Goal: Task Accomplishment & Management: Complete application form

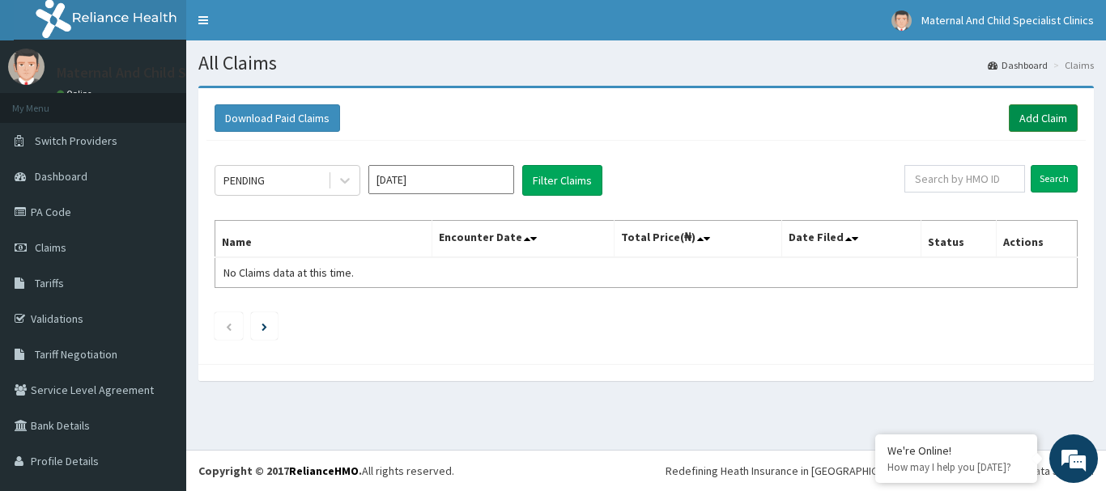
click at [1038, 119] on link "Add Claim" at bounding box center [1043, 118] width 69 height 28
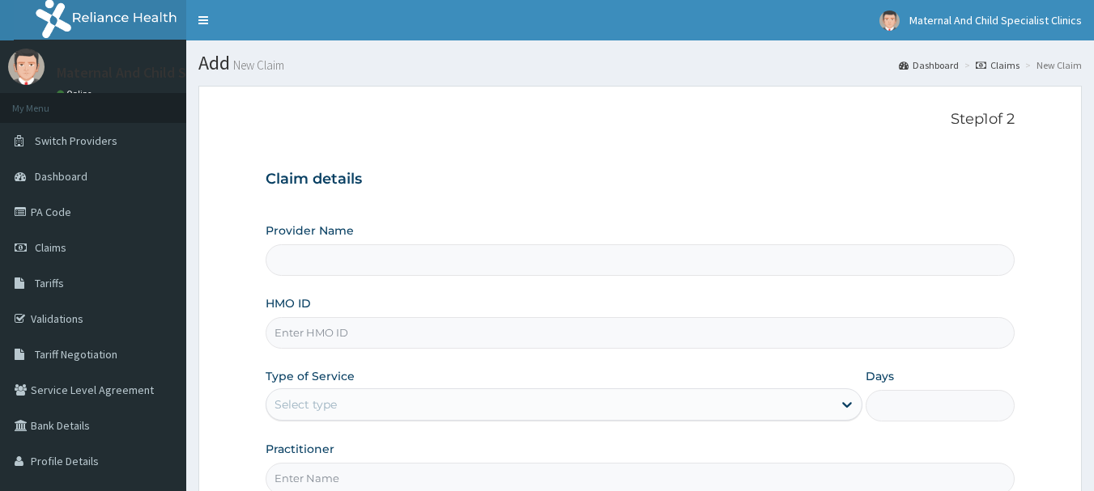
type input "MATERNAL AND CHILD SPECIALIST CLINICS"
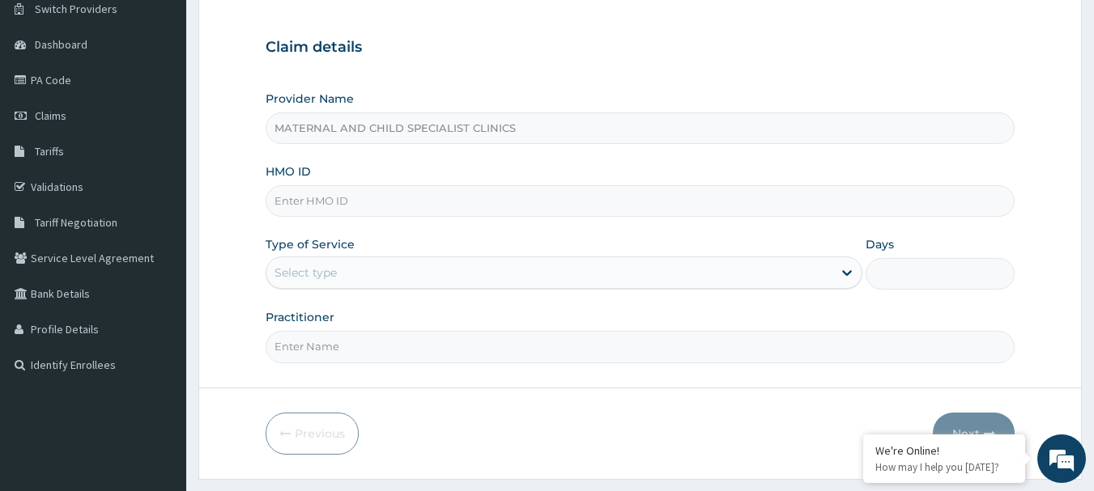
click at [296, 205] on input "HMO ID" at bounding box center [641, 201] width 750 height 32
type input "eki/10297/e"
click at [334, 269] on div "Select type" at bounding box center [305, 273] width 62 height 16
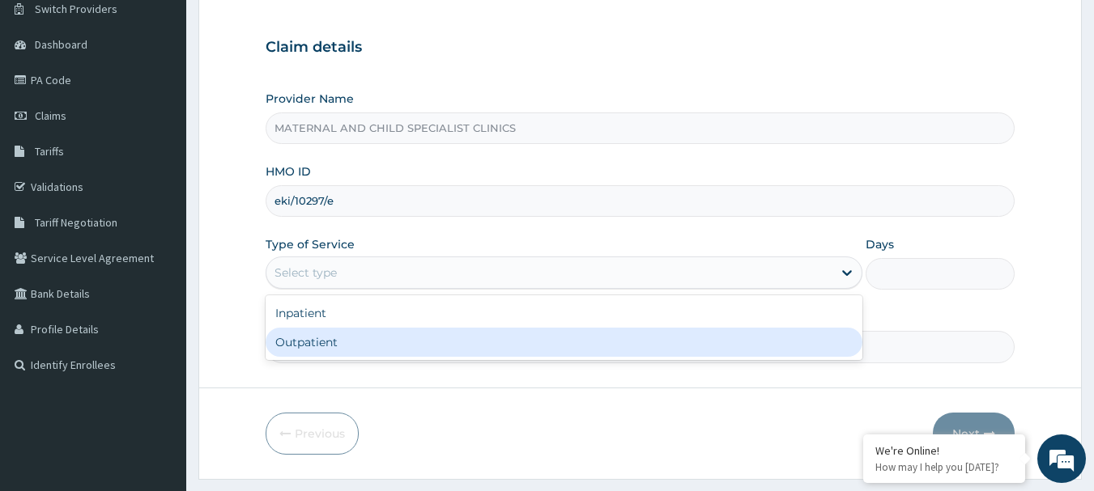
click at [304, 345] on div "Outpatient" at bounding box center [564, 342] width 597 height 29
type input "1"
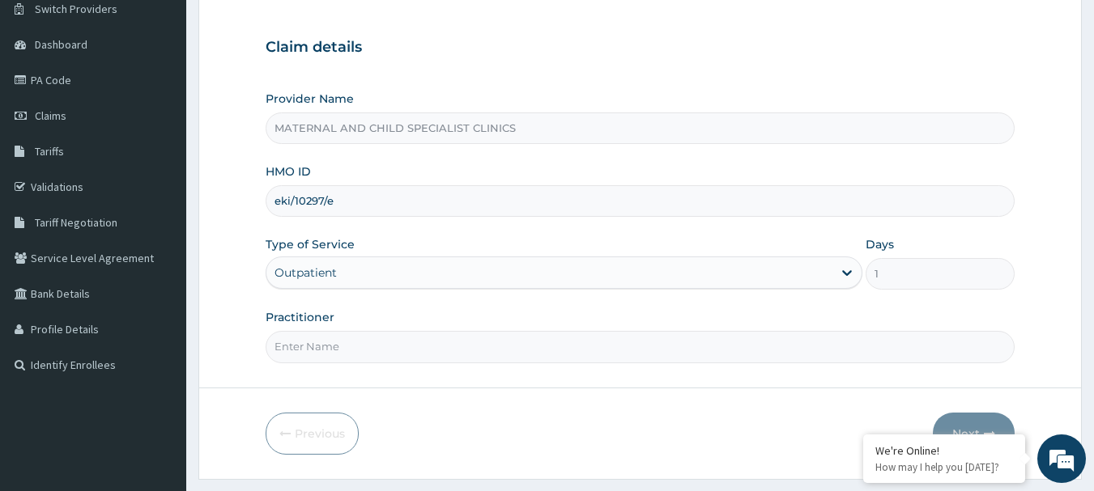
click at [355, 356] on input "Practitioner" at bounding box center [641, 347] width 750 height 32
type input "[PERSON_NAME]"
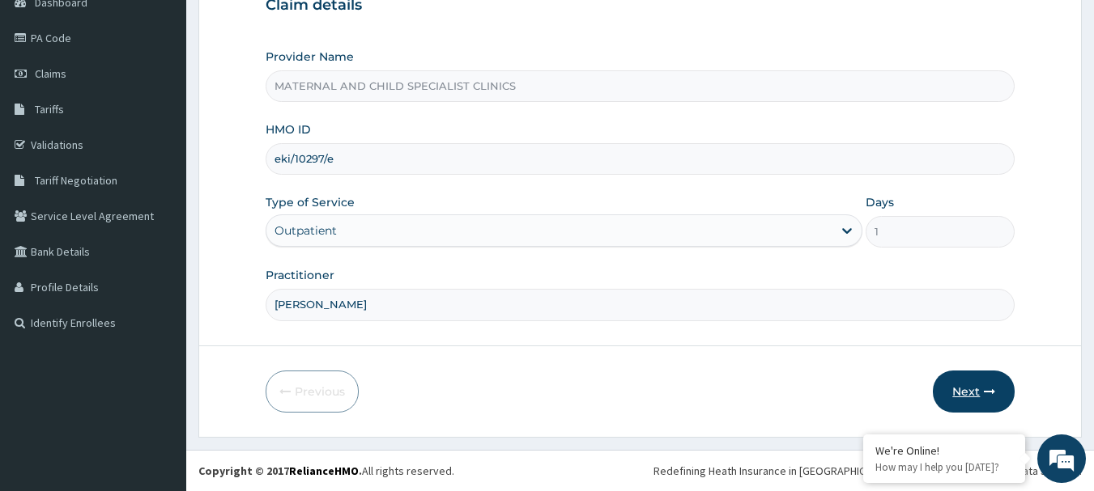
click at [958, 388] on button "Next" at bounding box center [974, 392] width 82 height 42
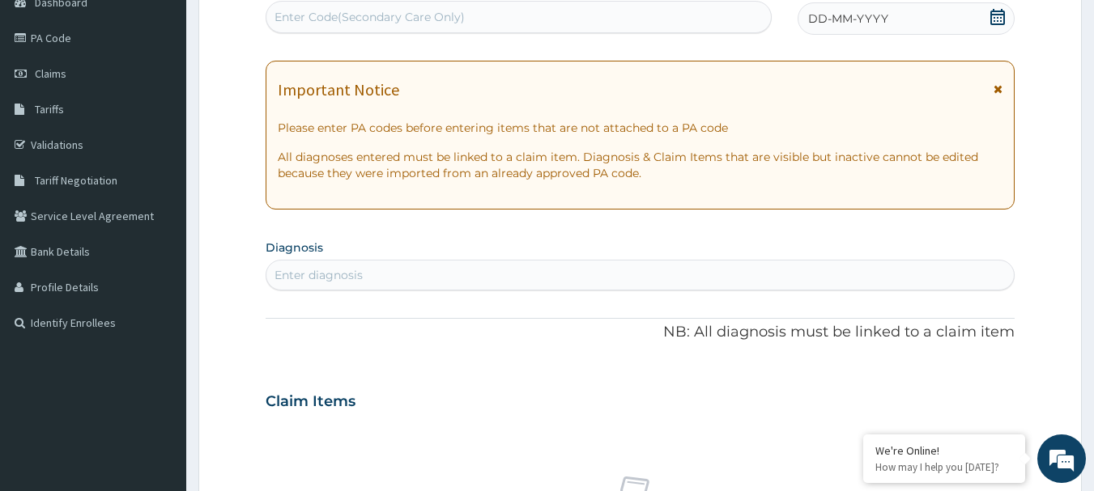
click at [999, 15] on icon at bounding box center [997, 17] width 15 height 16
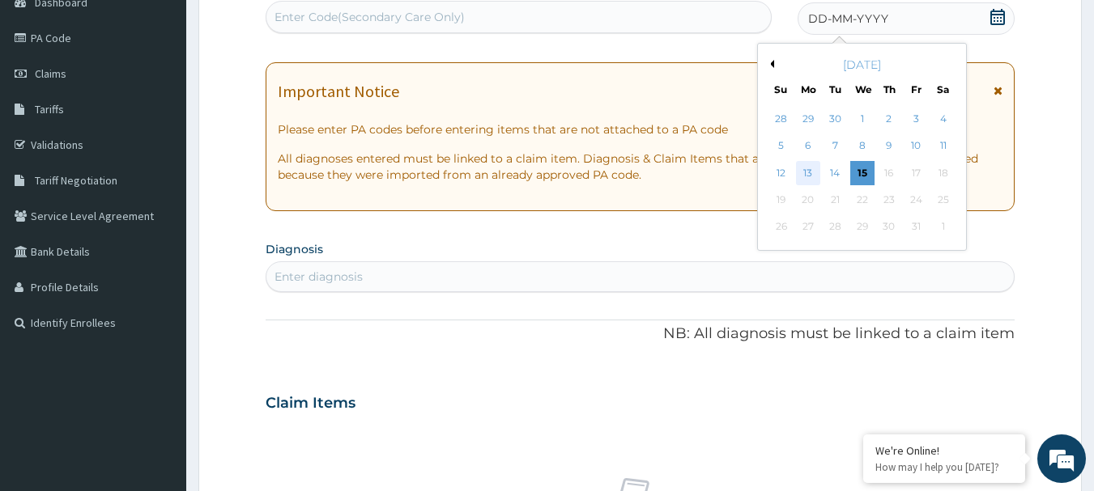
click at [802, 174] on div "13" at bounding box center [808, 173] width 24 height 24
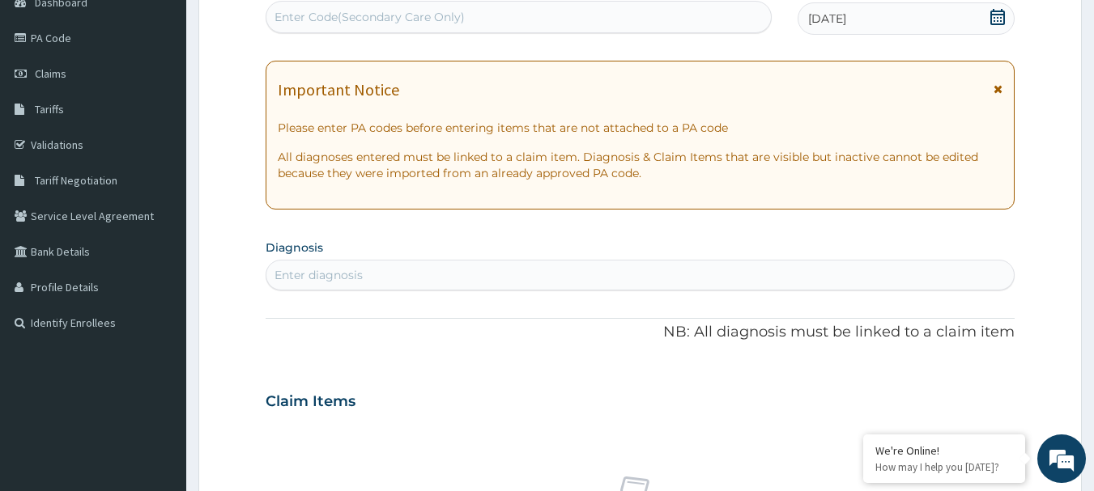
click at [300, 274] on div "Enter diagnosis" at bounding box center [318, 275] width 88 height 16
type input "[MEDICAL_DATA]"
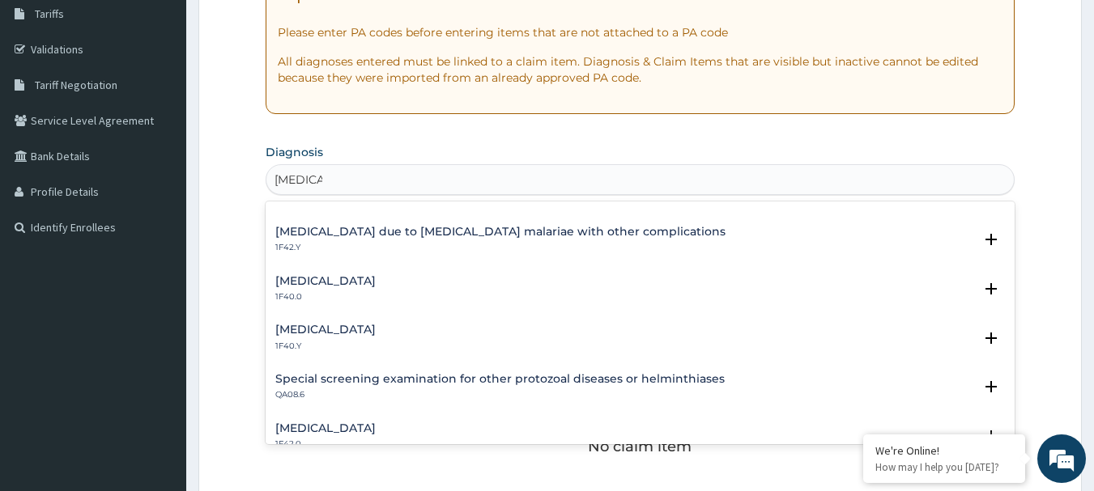
scroll to position [484, 0]
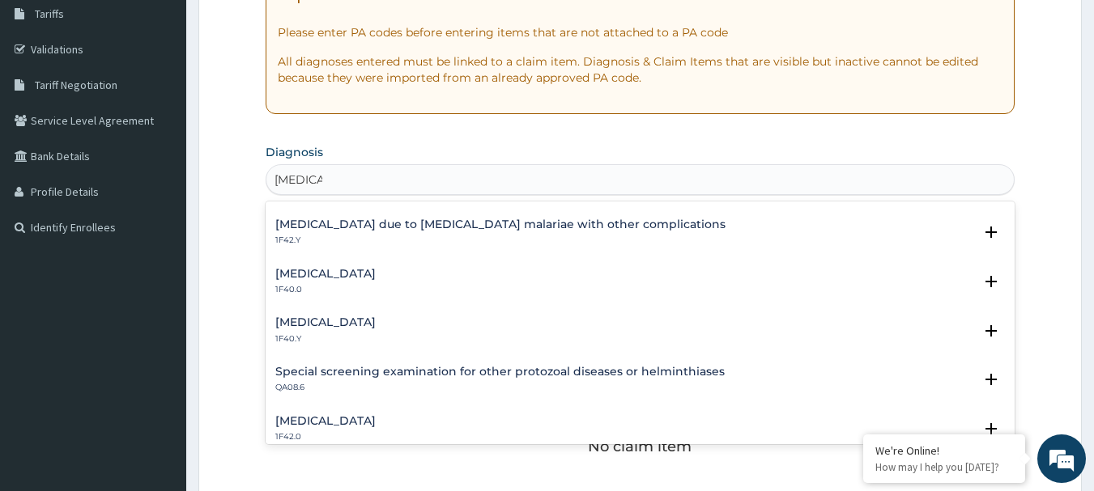
click at [376, 329] on h4 "[MEDICAL_DATA]" at bounding box center [325, 323] width 100 height 12
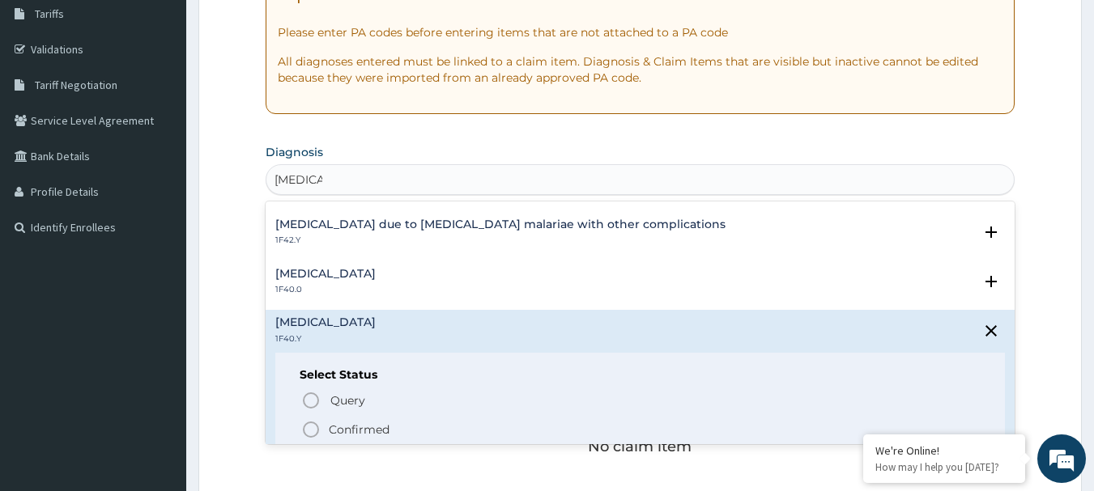
click at [305, 434] on circle "status option filled" at bounding box center [311, 430] width 15 height 15
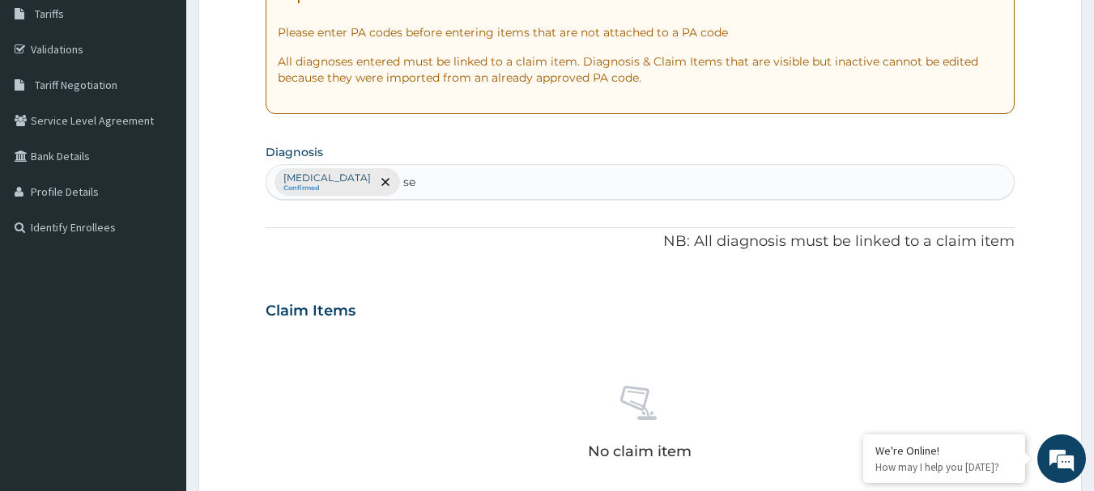
type input "s"
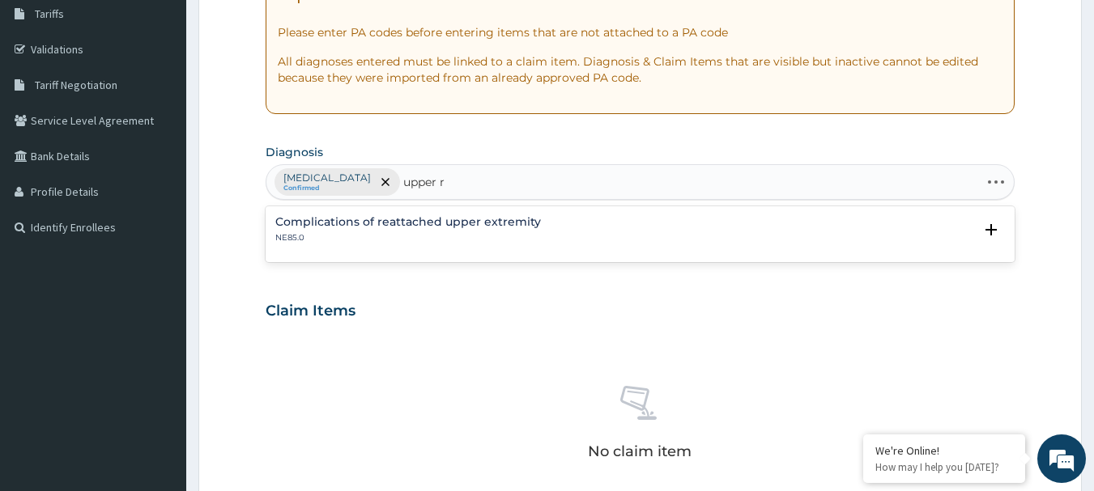
type input "upper"
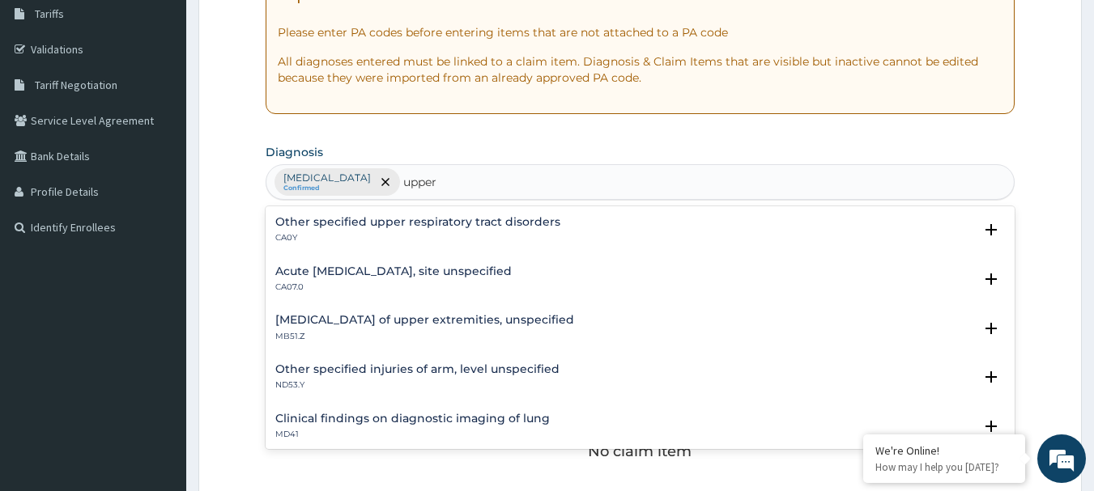
click at [469, 217] on h4 "Other specified upper respiratory tract disorders" at bounding box center [417, 222] width 285 height 12
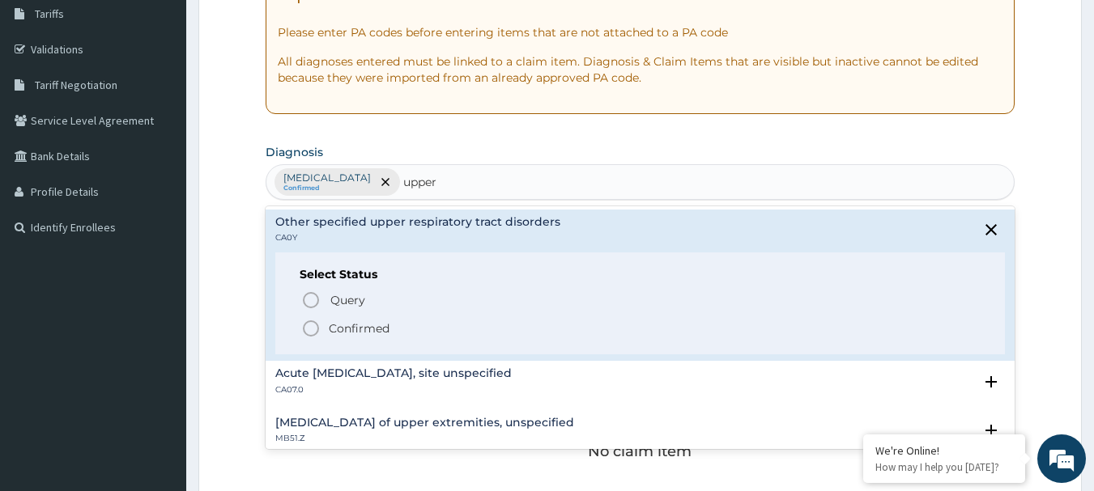
click at [305, 328] on icon "status option filled" at bounding box center [310, 328] width 19 height 19
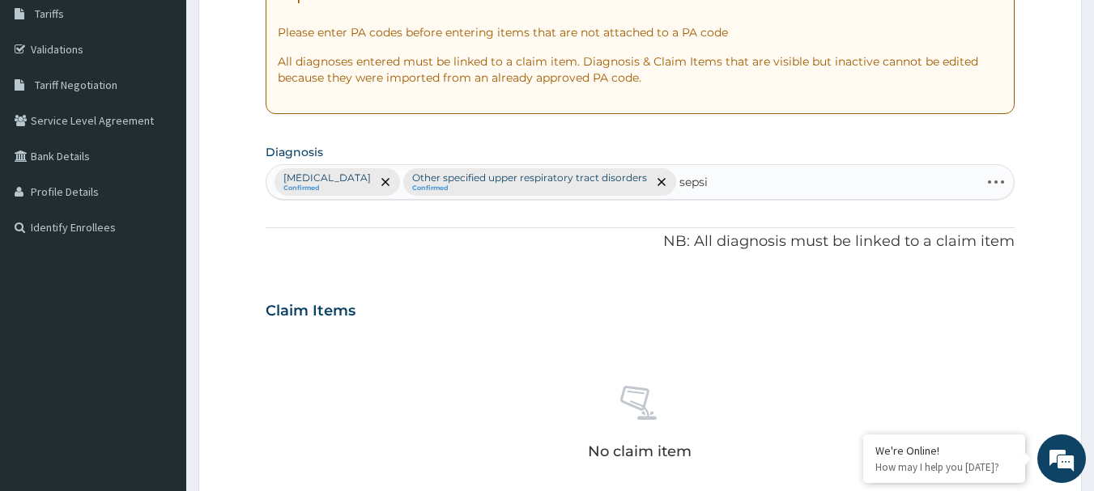
type input "[MEDICAL_DATA]"
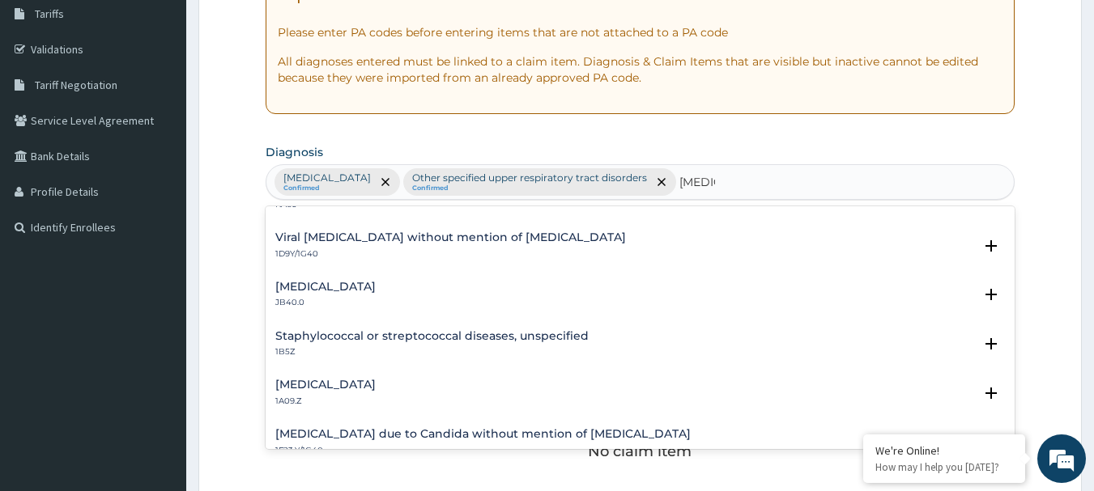
scroll to position [0, 0]
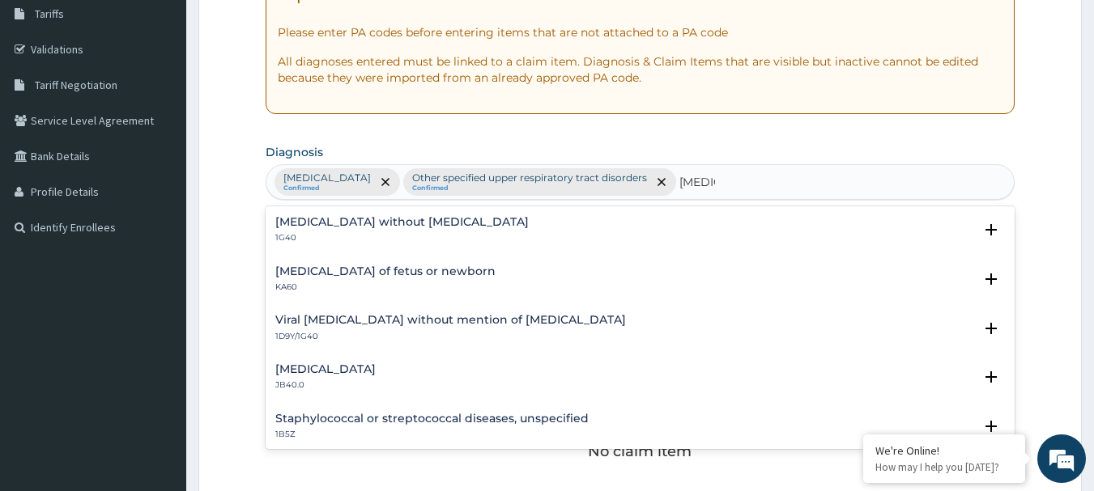
click at [393, 229] on div "[MEDICAL_DATA] without [MEDICAL_DATA] 1G40" at bounding box center [401, 230] width 253 height 28
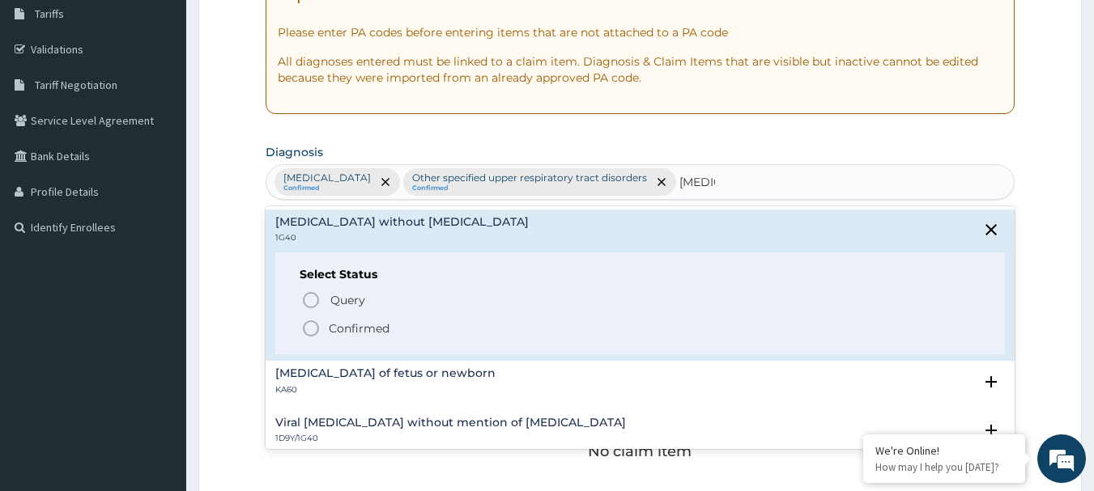
click at [317, 321] on icon "status option filled" at bounding box center [310, 328] width 19 height 19
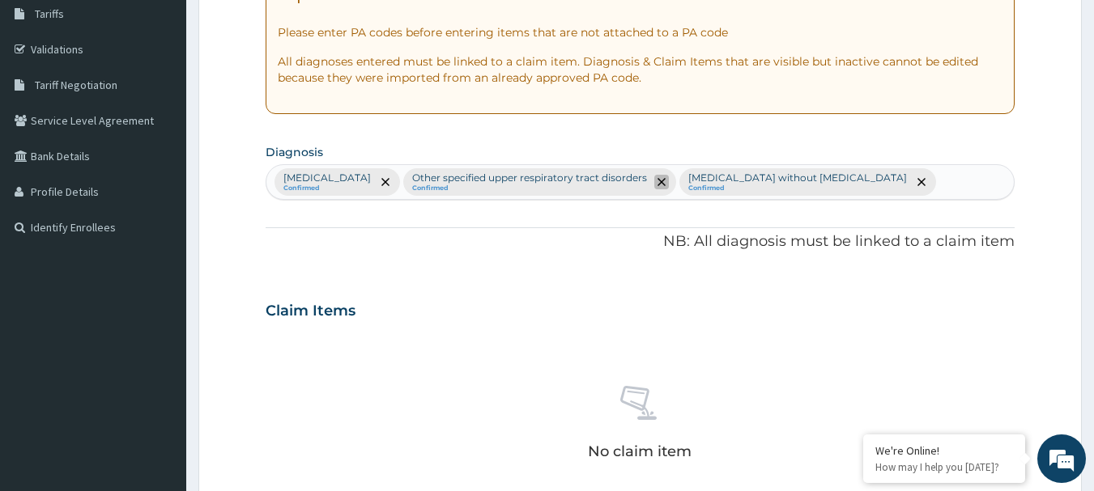
click at [665, 178] on icon "remove selection option" at bounding box center [661, 182] width 8 height 8
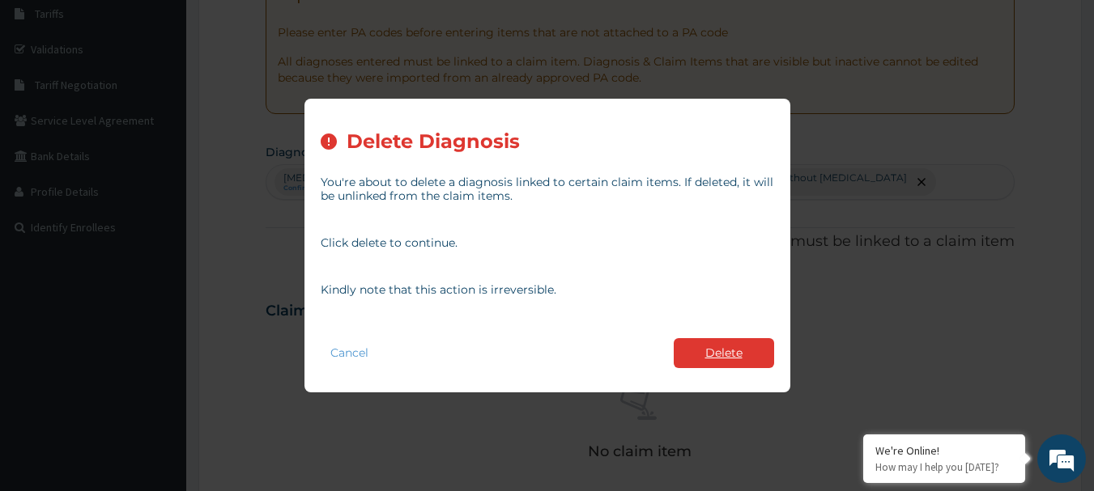
click at [732, 345] on button "Delete" at bounding box center [724, 353] width 100 height 30
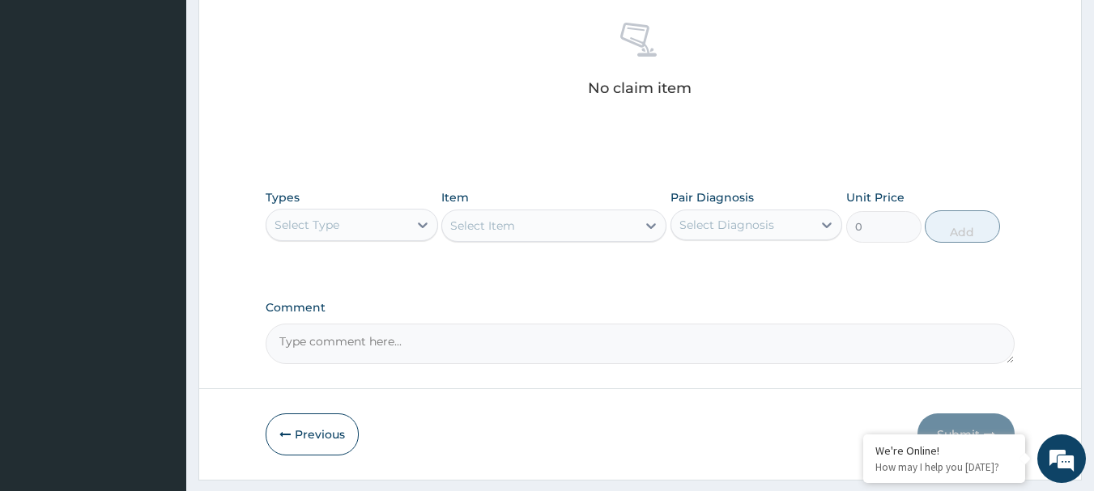
scroll to position [676, 0]
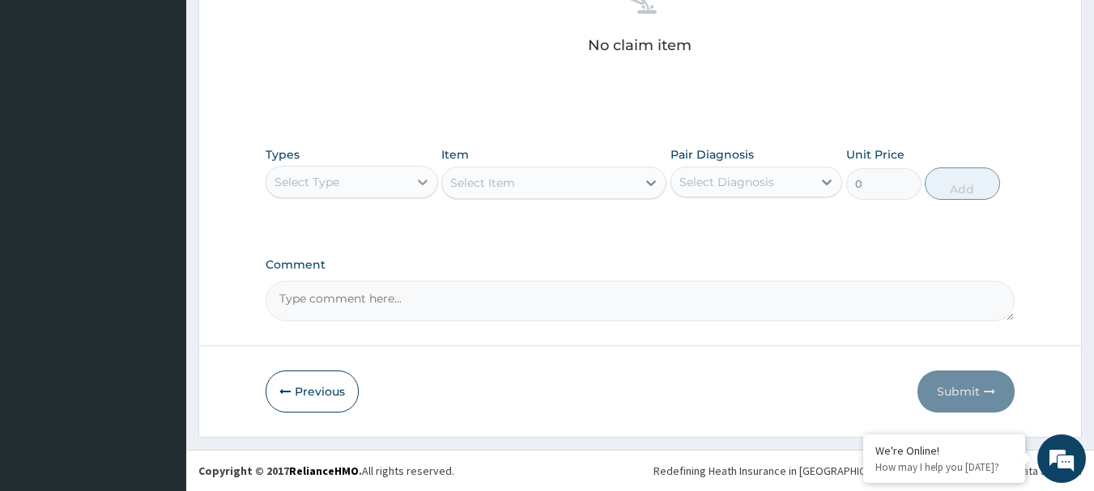
click at [423, 181] on icon at bounding box center [423, 182] width 16 height 16
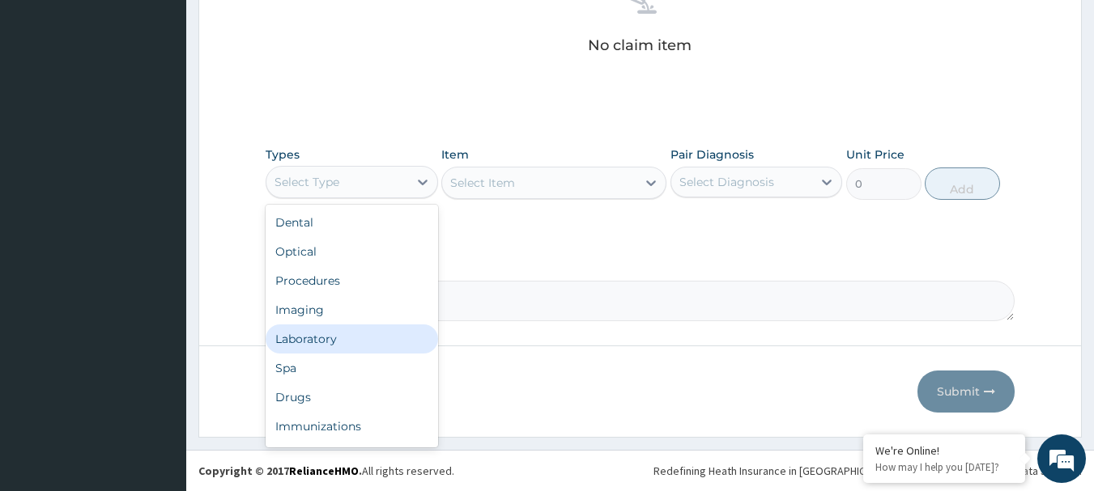
click at [303, 335] on div "Laboratory" at bounding box center [352, 339] width 172 height 29
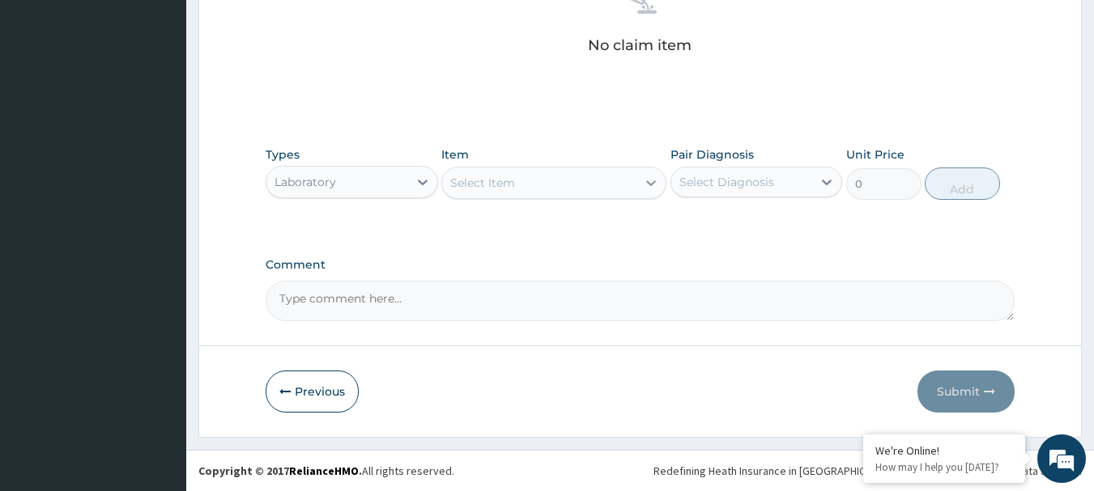
click at [653, 181] on icon at bounding box center [651, 183] width 16 height 16
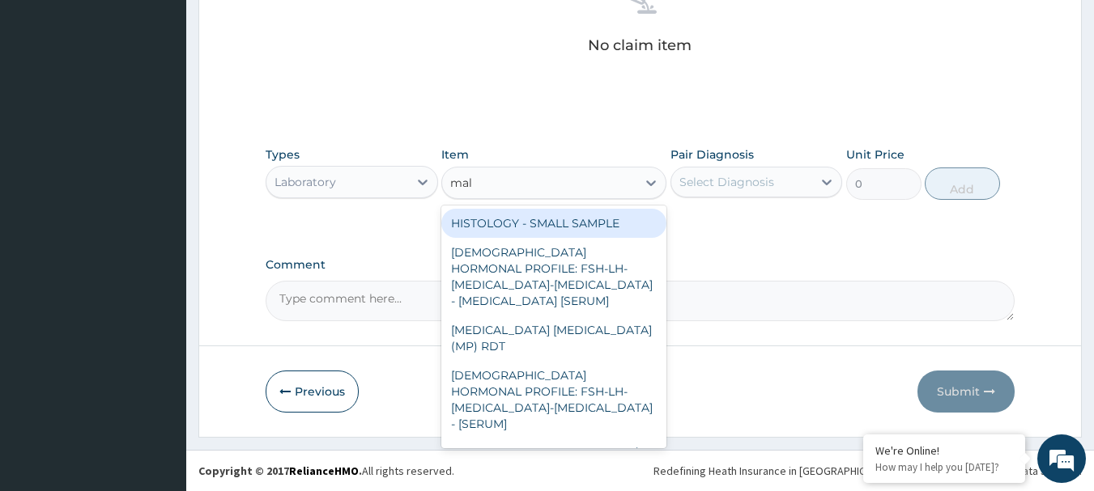
type input "mala"
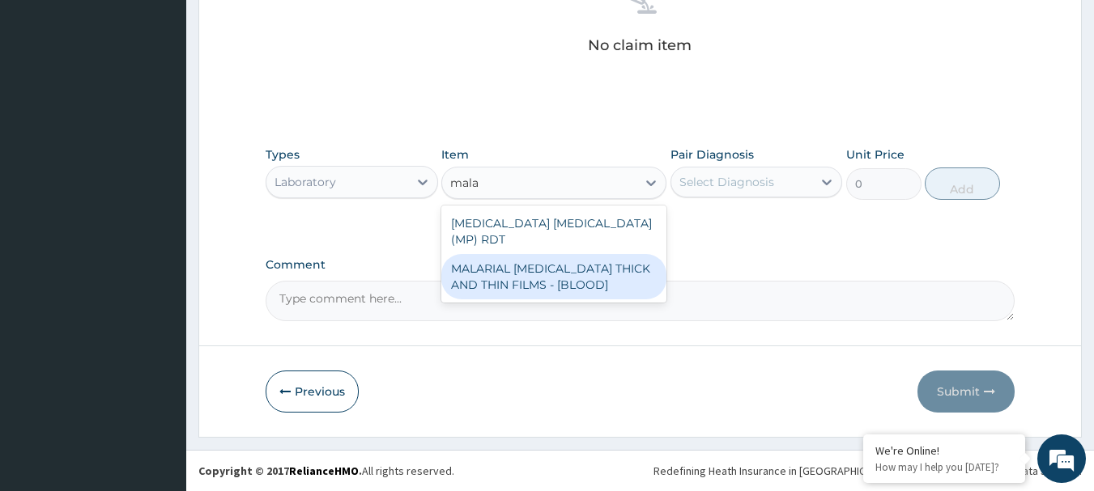
click at [549, 260] on div "MALARIAL [MEDICAL_DATA] THICK AND THIN FILMS - [BLOOD]" at bounding box center [553, 276] width 225 height 45
type input "3150"
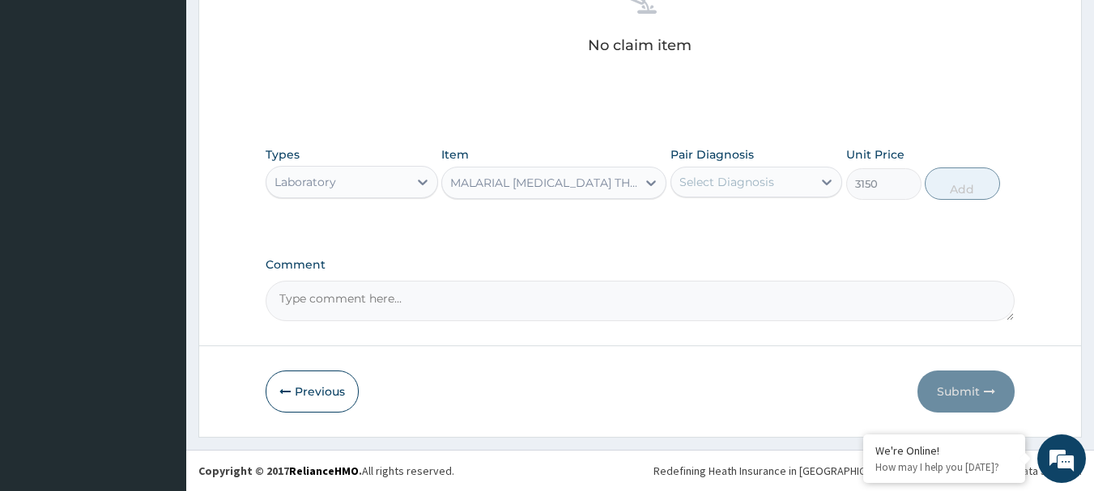
click at [768, 172] on div "Select Diagnosis" at bounding box center [742, 182] width 142 height 26
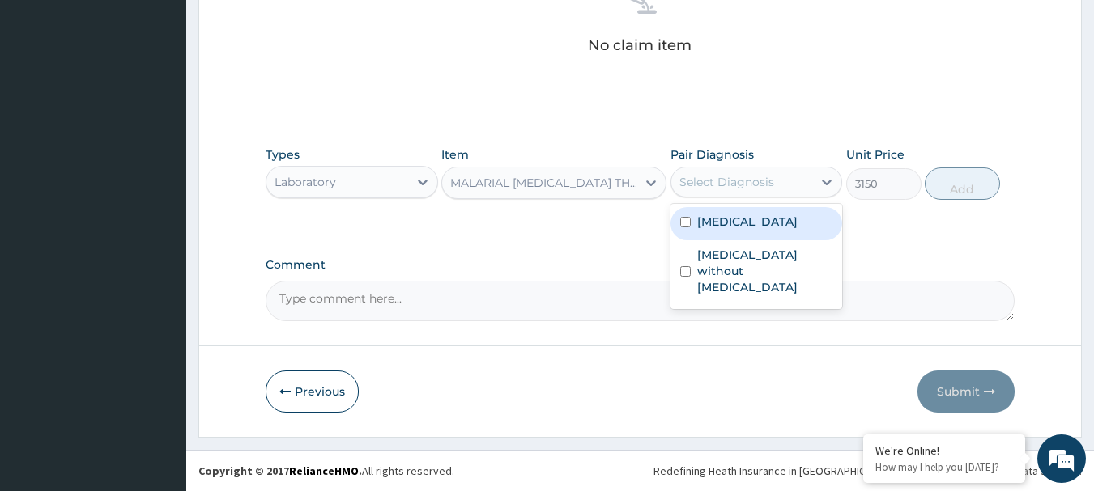
click at [682, 227] on input "checkbox" at bounding box center [685, 222] width 11 height 11
checkbox input "true"
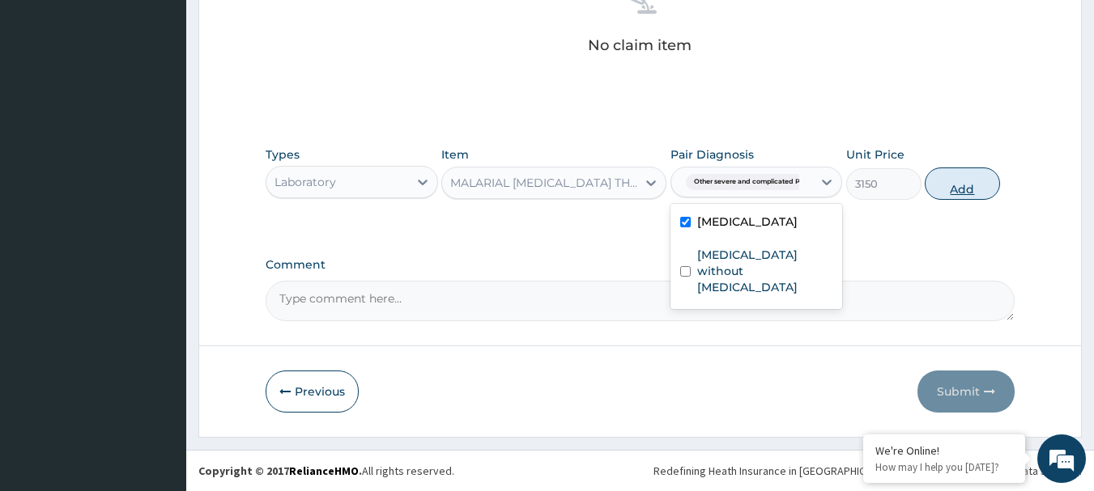
click at [968, 194] on button "Add" at bounding box center [962, 184] width 75 height 32
type input "0"
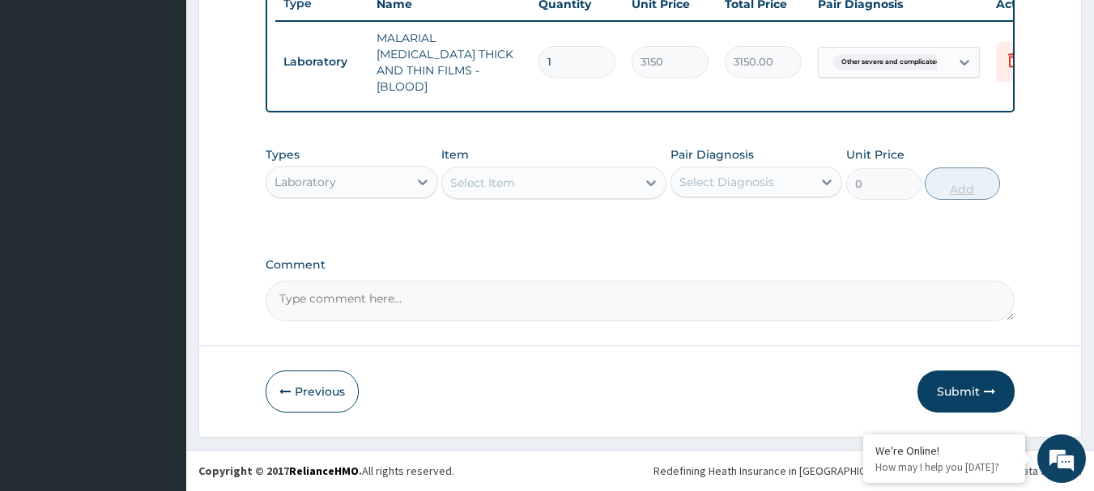
scroll to position [620, 0]
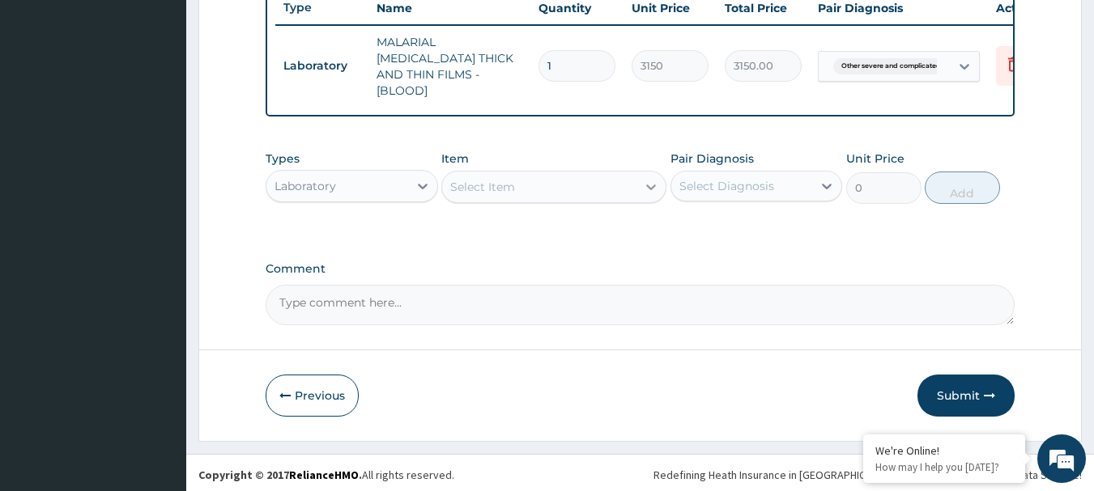
click at [648, 186] on icon at bounding box center [651, 187] width 16 height 16
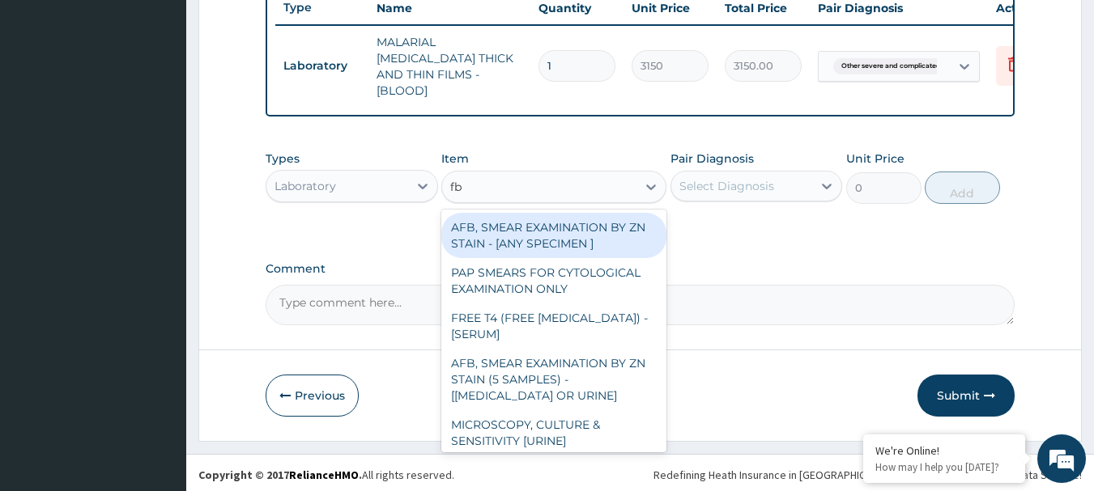
type input "fbc"
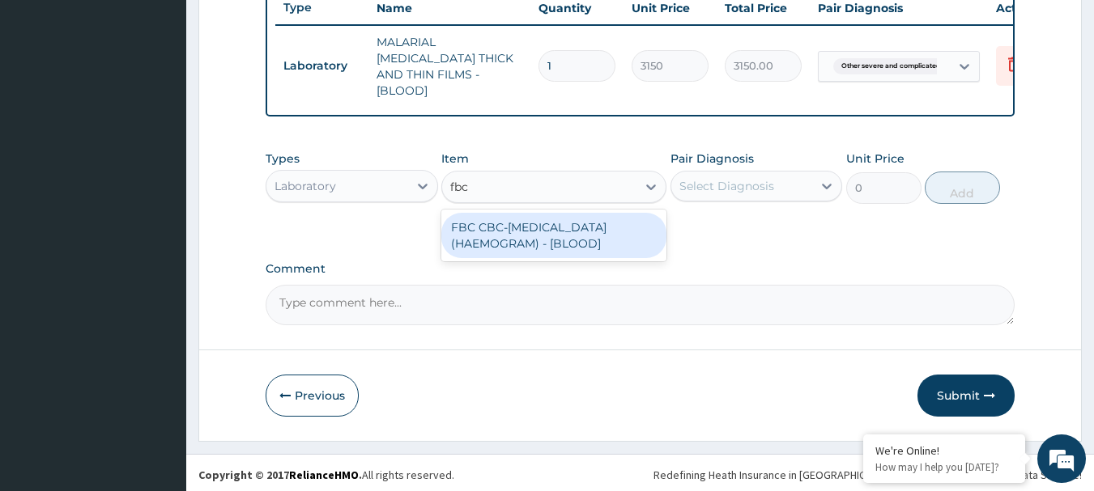
click at [540, 225] on div "FBC CBC-[MEDICAL_DATA] (HAEMOGRAM) - [BLOOD]" at bounding box center [553, 235] width 225 height 45
type input "7200"
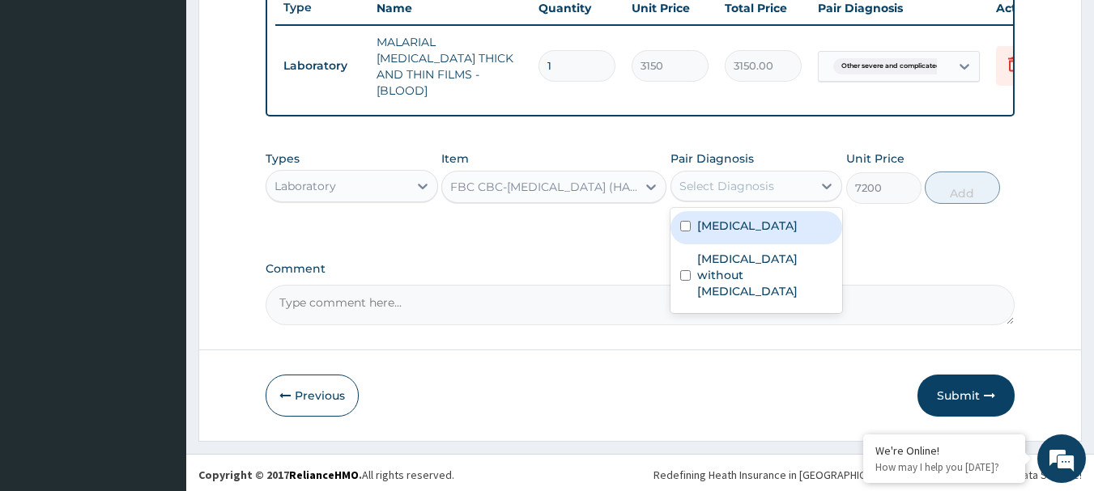
click at [762, 187] on div "Select Diagnosis" at bounding box center [726, 186] width 95 height 16
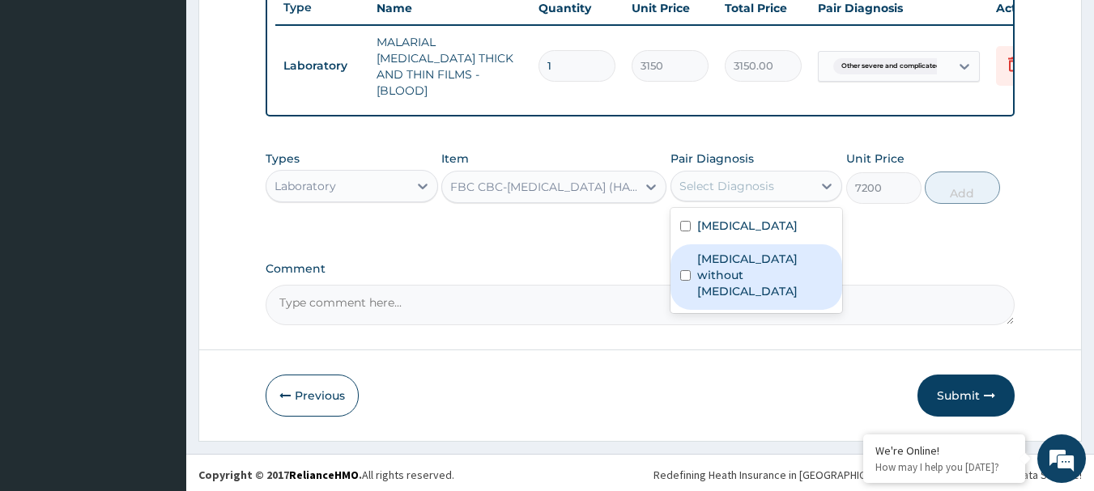
click at [686, 281] on input "checkbox" at bounding box center [685, 275] width 11 height 11
checkbox input "true"
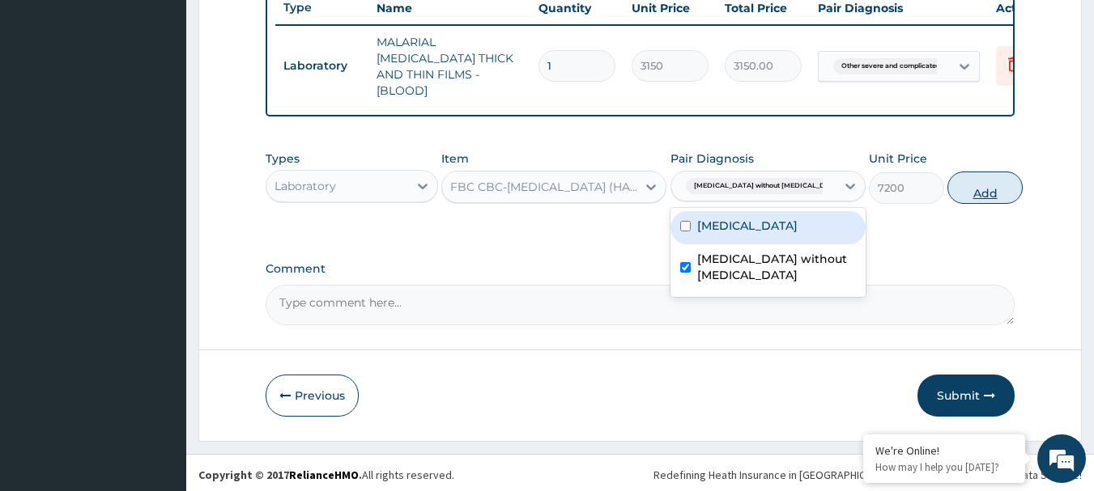
click at [971, 187] on button "Add" at bounding box center [984, 188] width 75 height 32
type input "0"
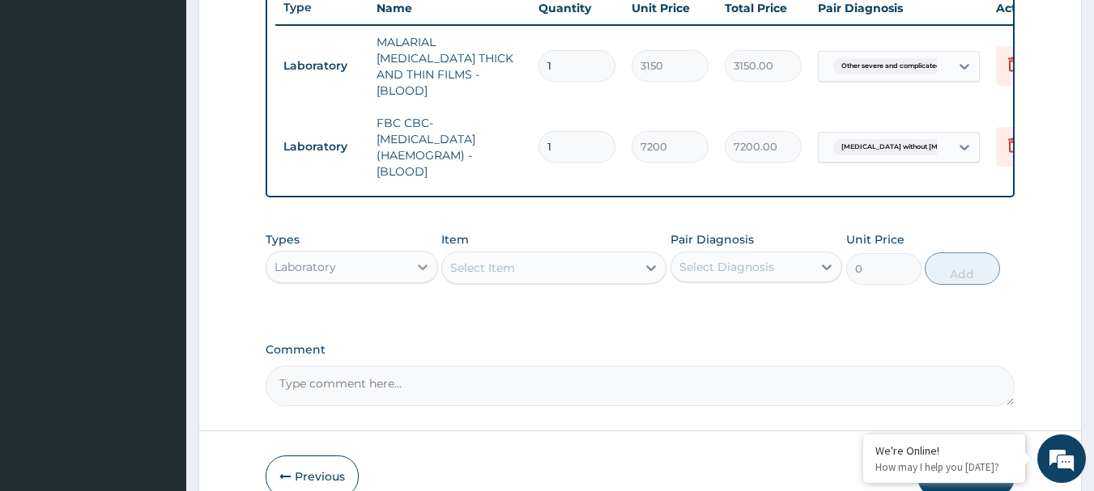
click at [428, 259] on icon at bounding box center [423, 267] width 16 height 16
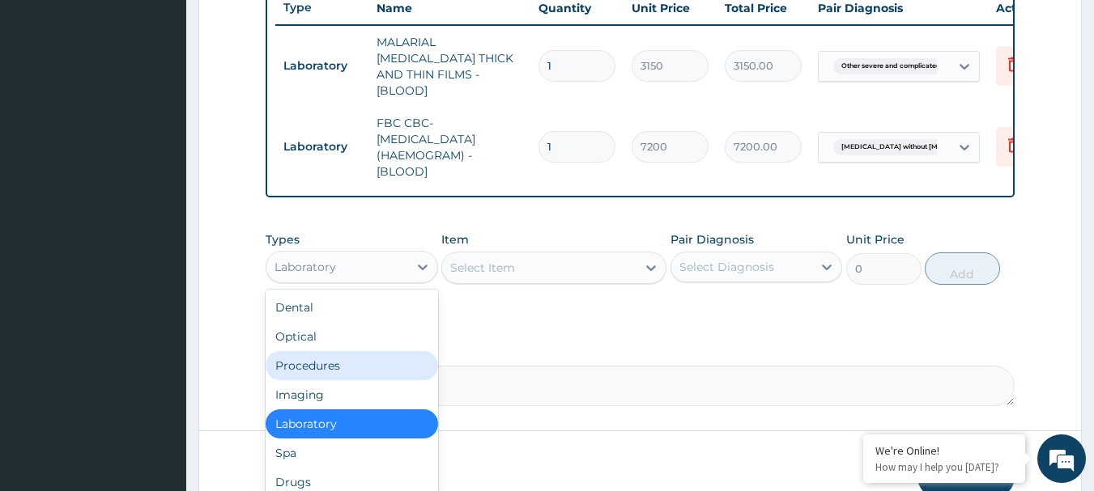
click at [341, 374] on div "Procedures" at bounding box center [352, 365] width 172 height 29
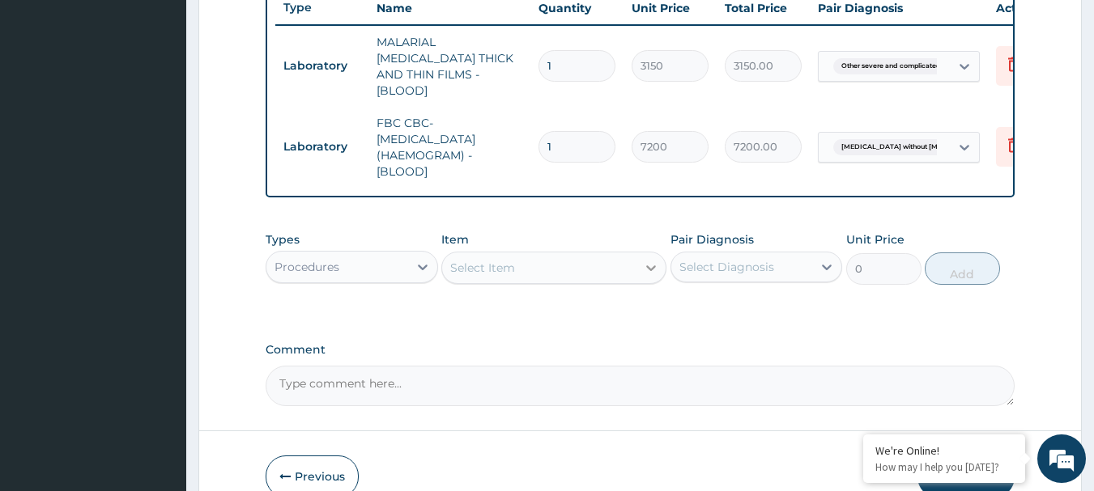
click at [653, 262] on icon at bounding box center [651, 268] width 16 height 16
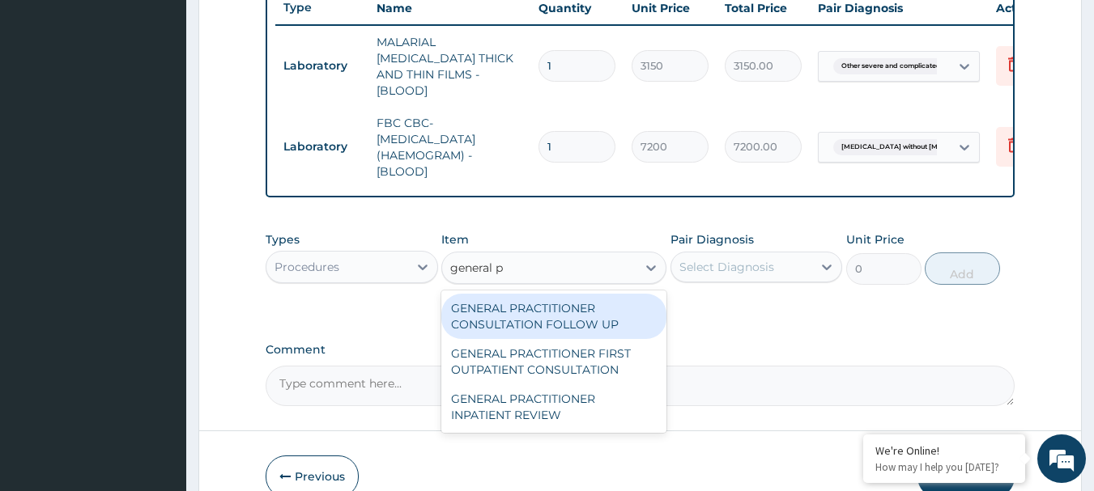
type input "general pr"
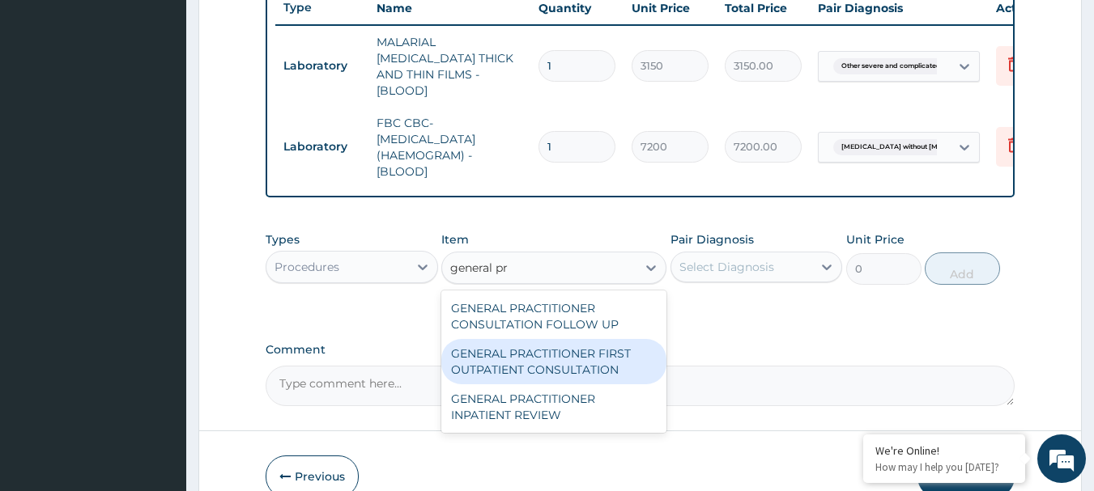
click at [542, 350] on div "GENERAL PRACTITIONER FIRST OUTPATIENT CONSULTATION" at bounding box center [553, 361] width 225 height 45
type input "5400"
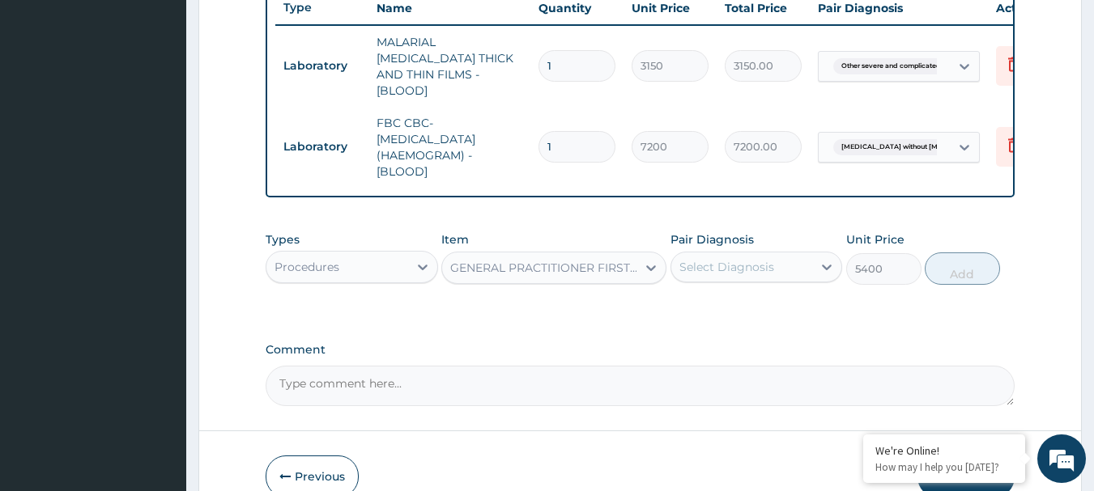
click at [762, 259] on div "Select Diagnosis" at bounding box center [726, 267] width 95 height 16
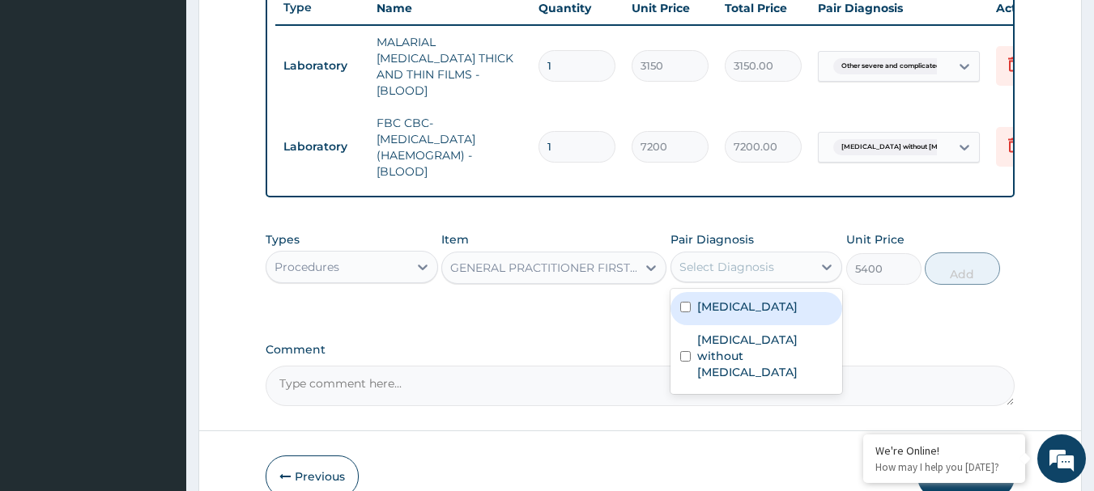
click at [682, 313] on input "checkbox" at bounding box center [685, 307] width 11 height 11
checkbox input "true"
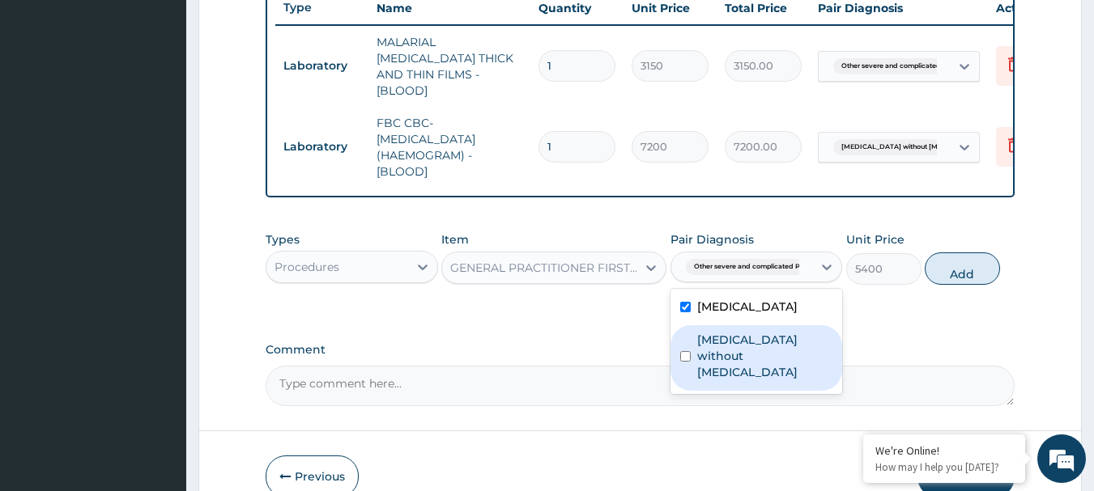
click at [685, 362] on input "checkbox" at bounding box center [685, 356] width 11 height 11
checkbox input "true"
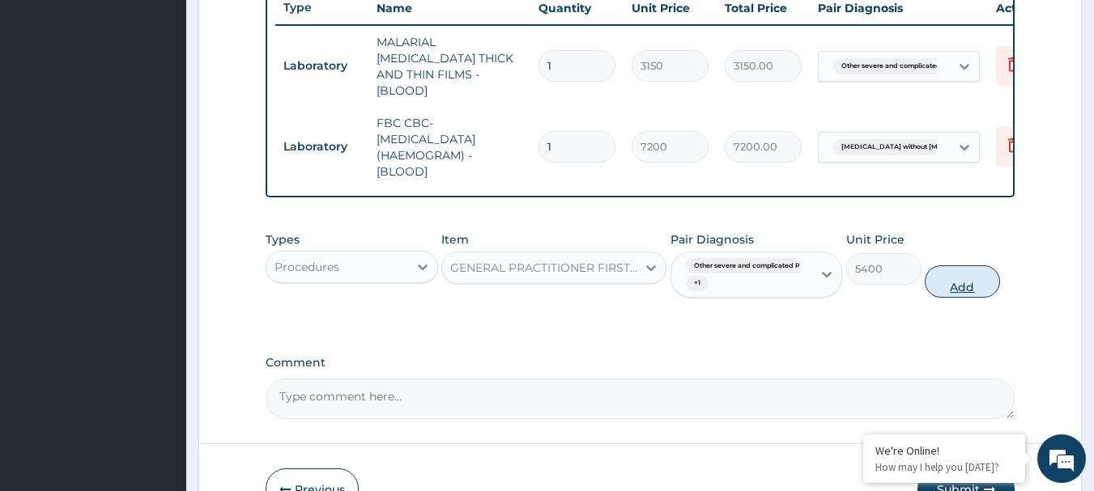
click at [953, 285] on button "Add" at bounding box center [962, 282] width 75 height 32
type input "0"
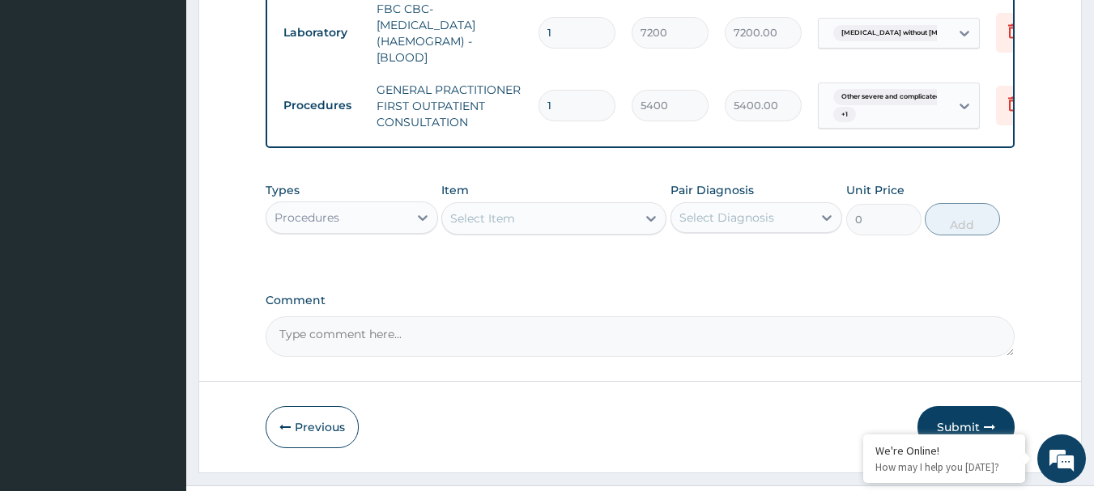
scroll to position [766, 0]
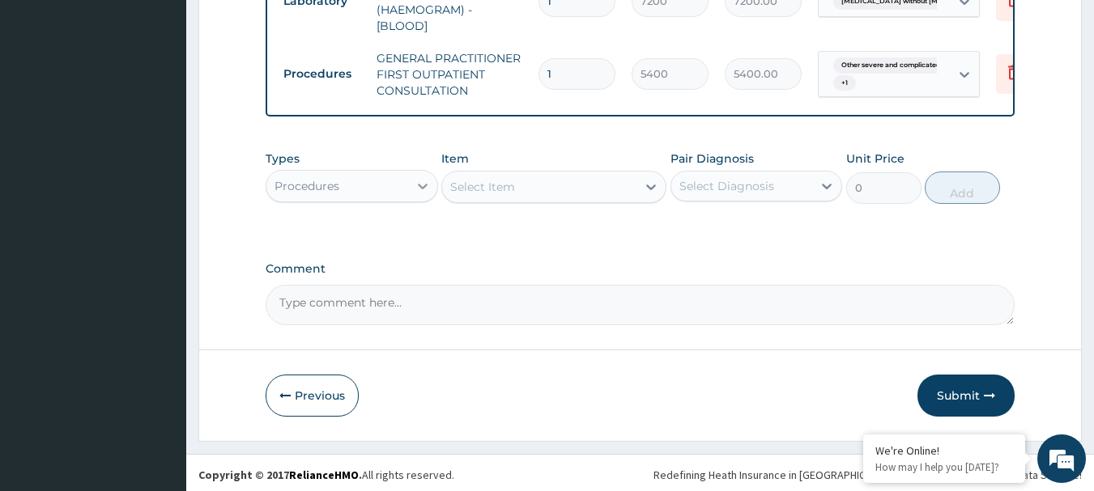
click at [415, 185] on icon at bounding box center [423, 186] width 16 height 16
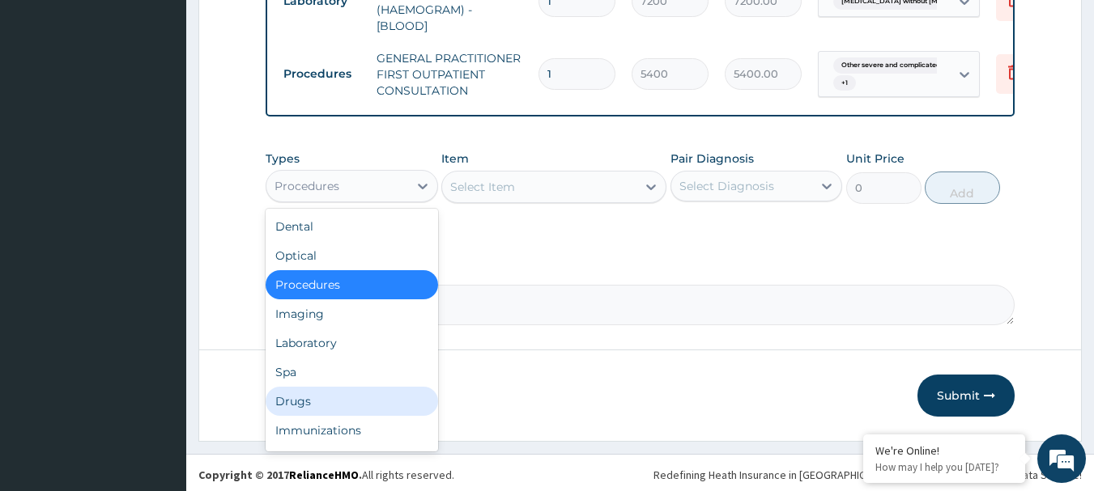
click at [330, 410] on div "Drugs" at bounding box center [352, 401] width 172 height 29
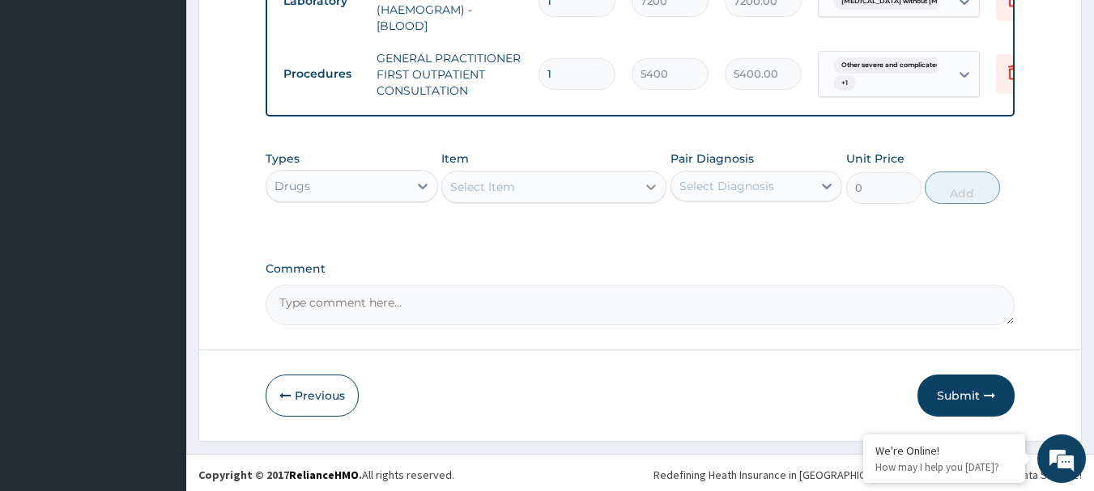
click at [647, 184] on icon at bounding box center [651, 187] width 16 height 16
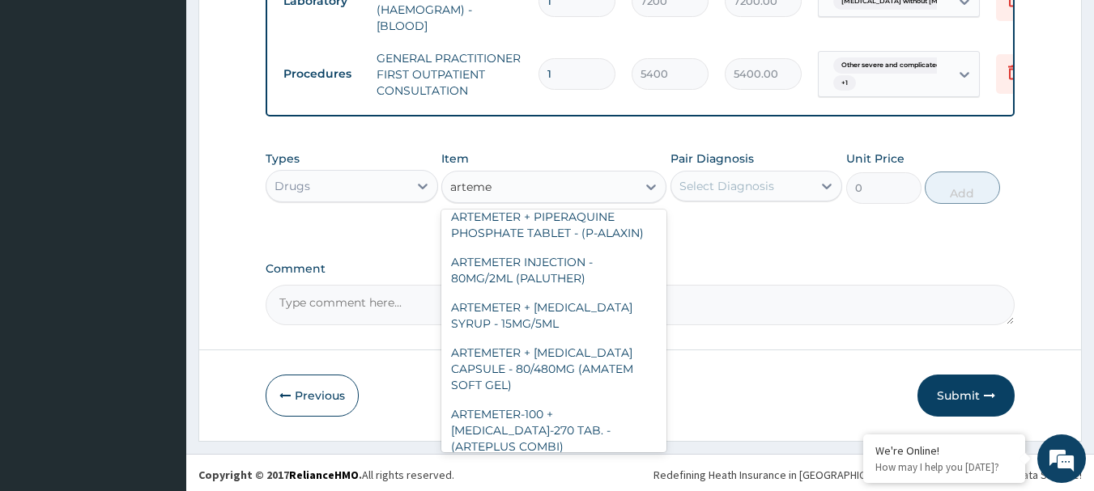
scroll to position [512, 0]
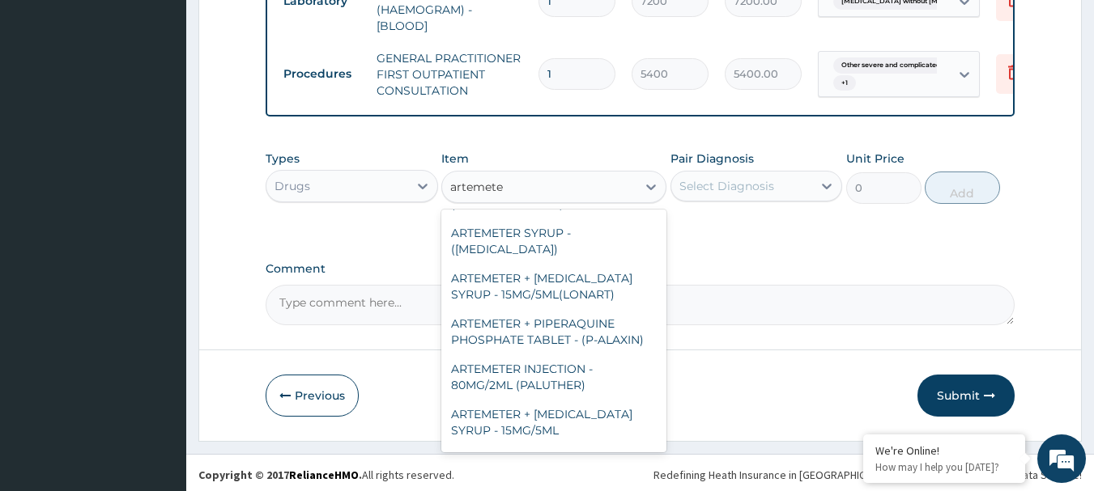
type input "artemeter"
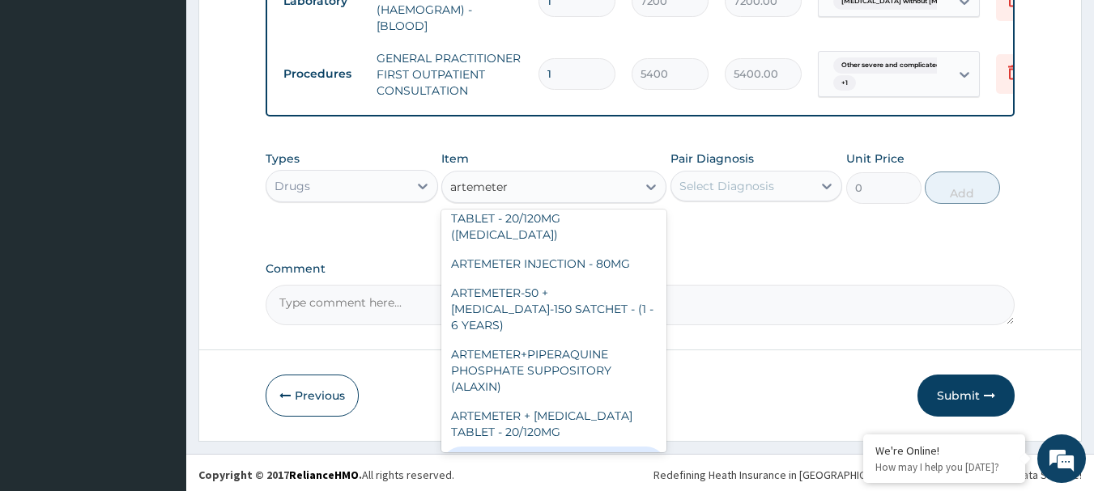
scroll to position [0, 0]
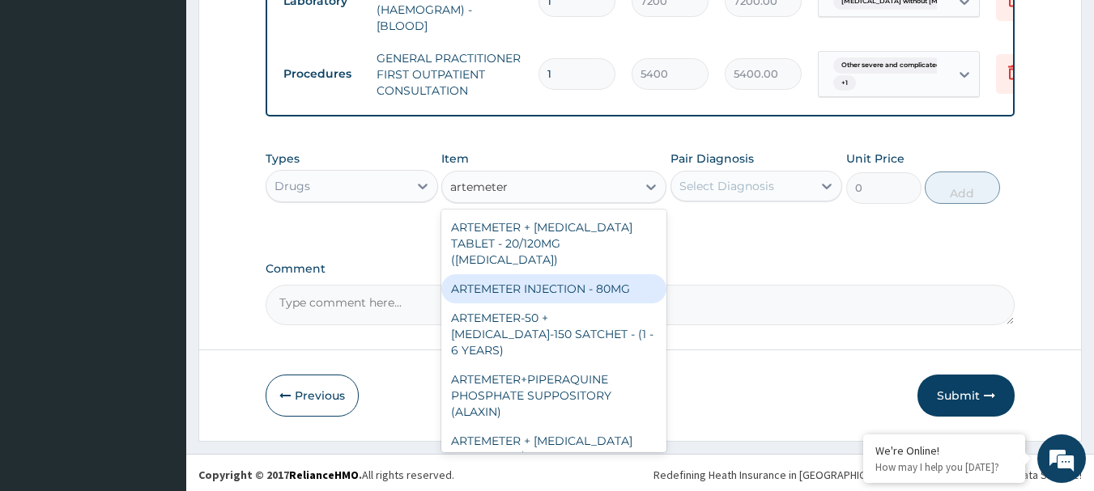
click at [534, 274] on div "ARTEMETER INJECTION - 80MG" at bounding box center [553, 288] width 225 height 29
type input "646"
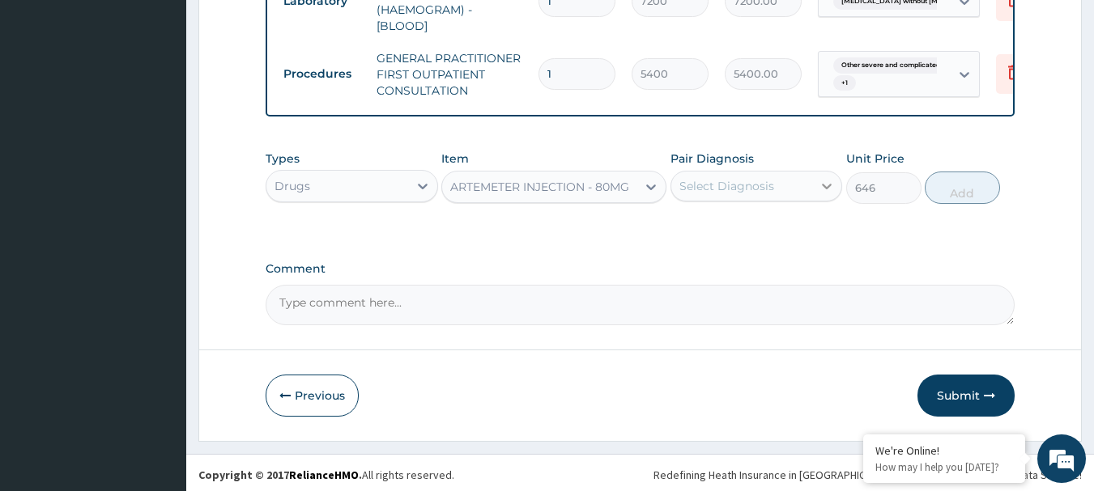
click at [824, 179] on icon at bounding box center [827, 186] width 16 height 16
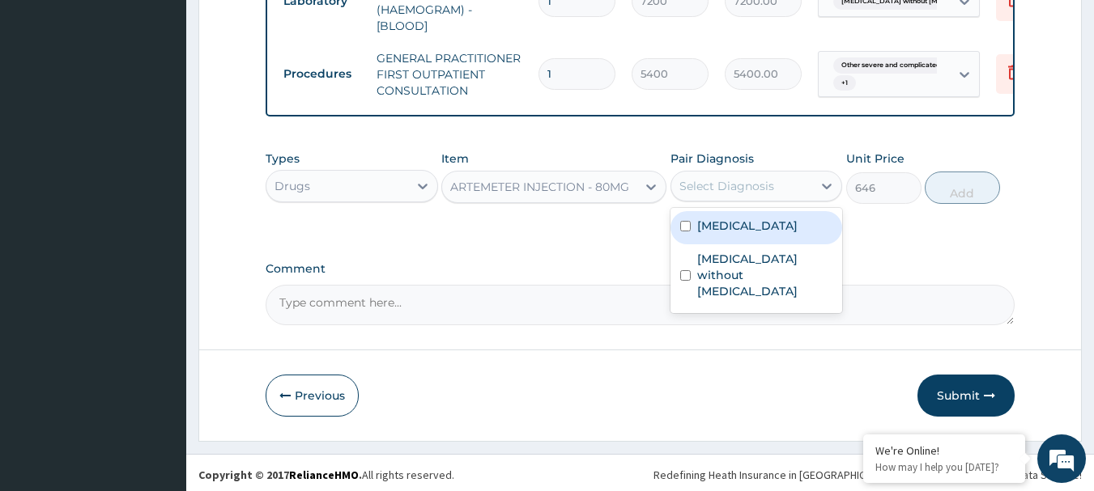
click at [685, 232] on input "checkbox" at bounding box center [685, 226] width 11 height 11
checkbox input "true"
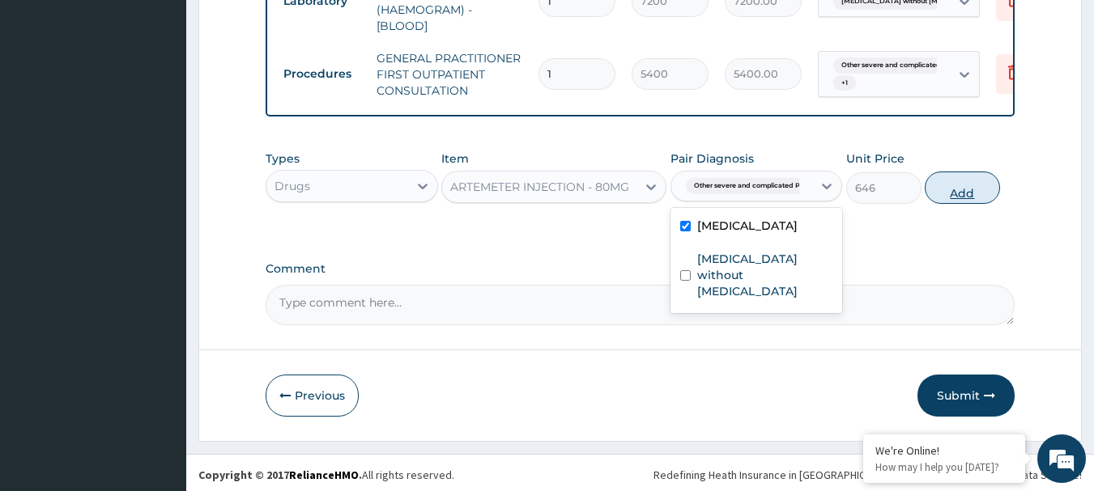
click at [957, 188] on button "Add" at bounding box center [962, 188] width 75 height 32
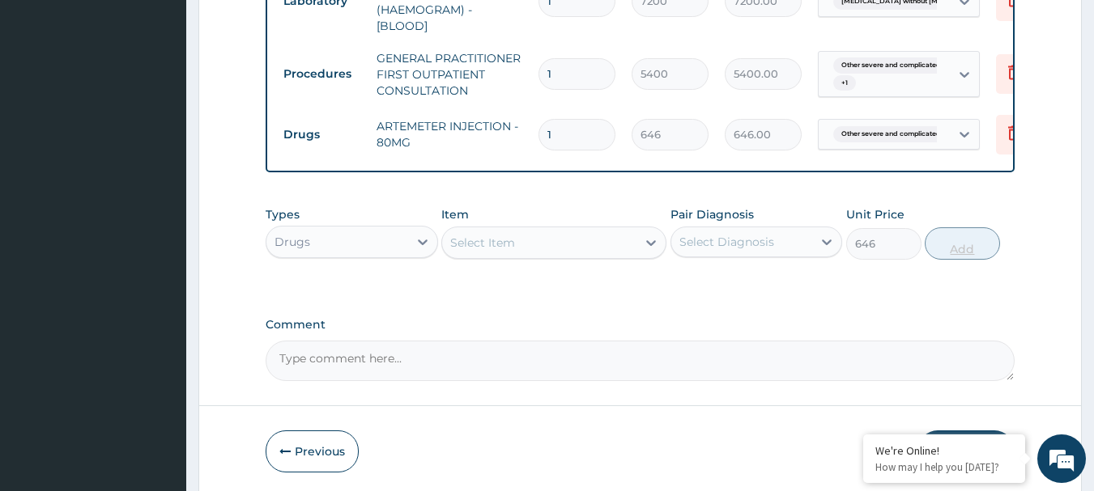
type input "0"
type input "0.00"
type input "2"
type input "1292.00"
type input "2"
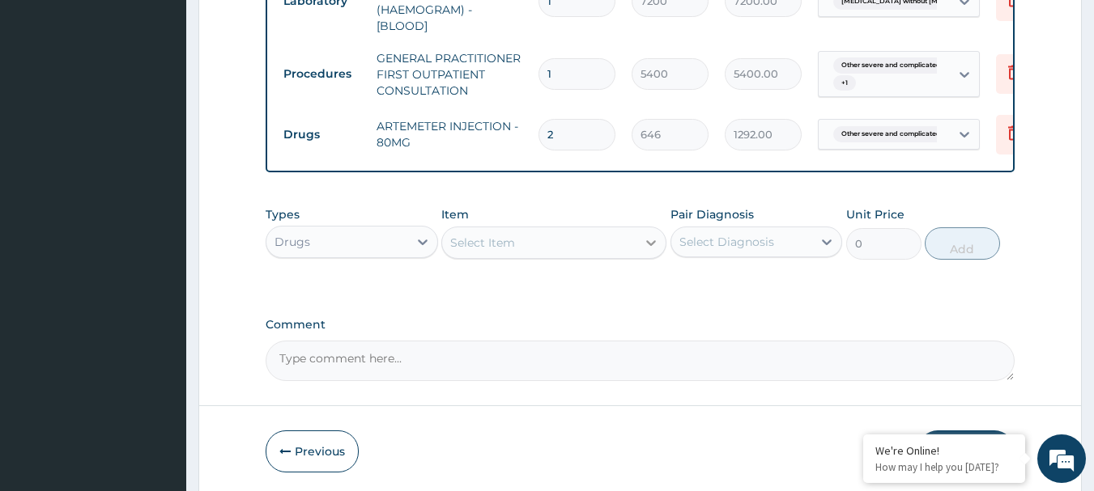
click at [651, 239] on icon at bounding box center [651, 243] width 16 height 16
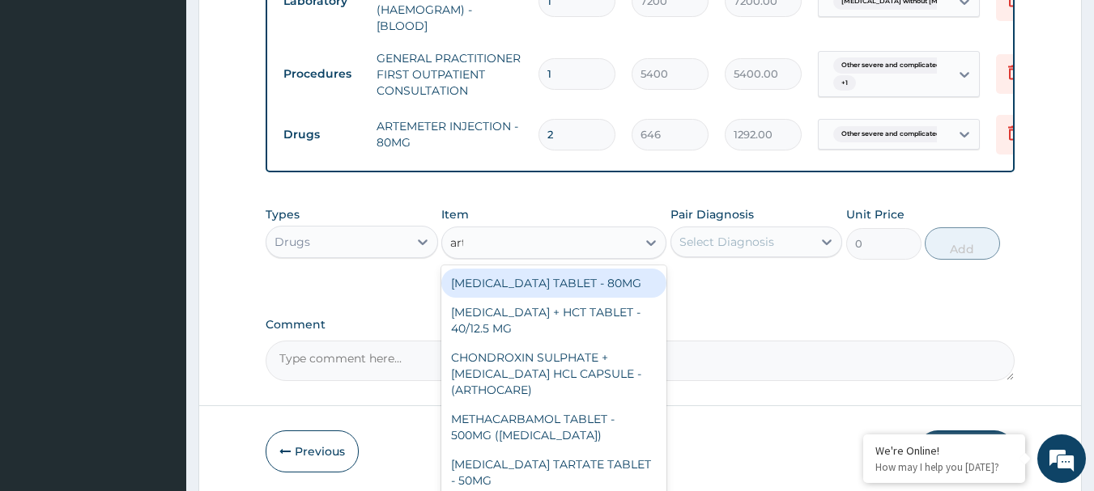
type input "arte"
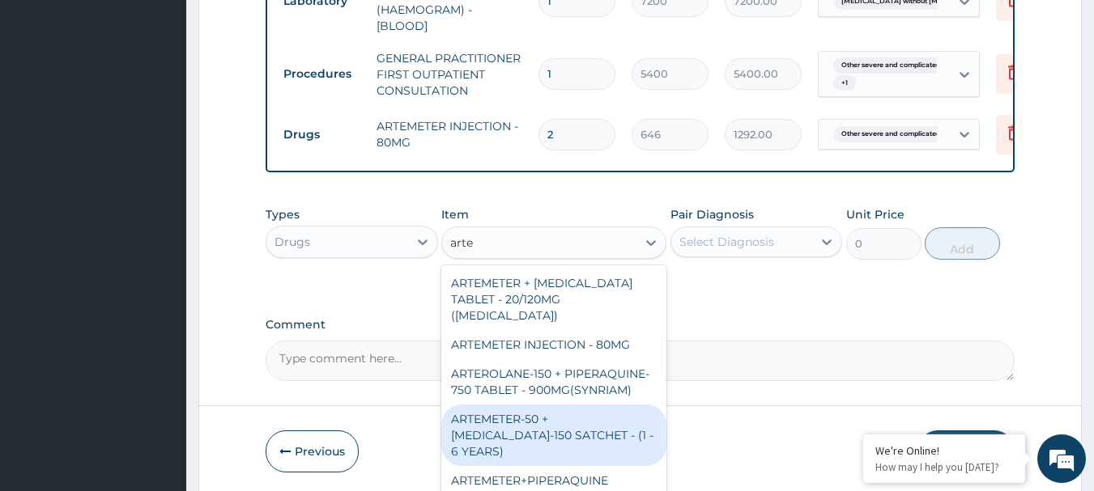
click at [538, 422] on div "ARTEMETER-50 + [MEDICAL_DATA]-150 SATCHET - (1 - 6 YEARS)" at bounding box center [553, 436] width 225 height 62
type input "490.2"
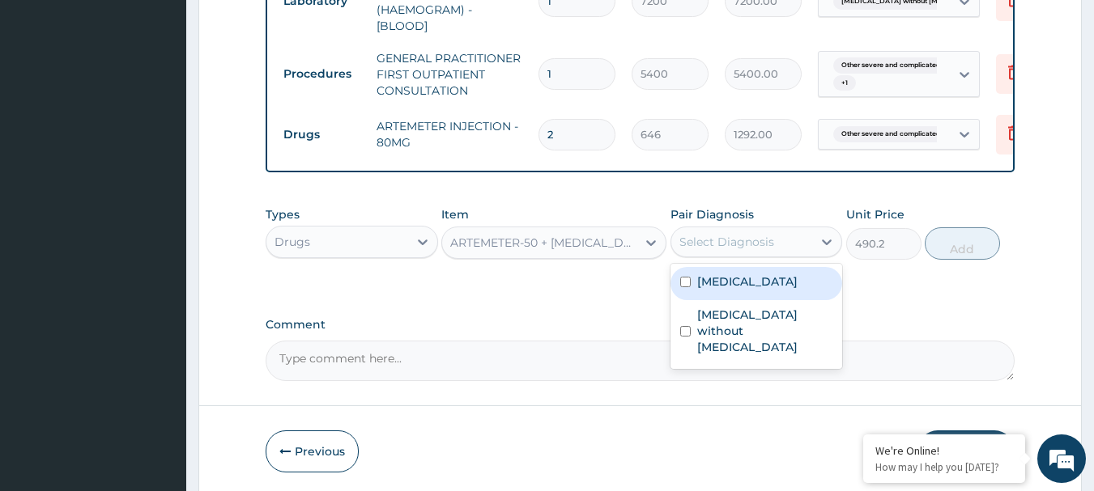
click at [792, 236] on div "Select Diagnosis" at bounding box center [742, 242] width 142 height 26
click at [683, 287] on input "checkbox" at bounding box center [685, 282] width 11 height 11
checkbox input "true"
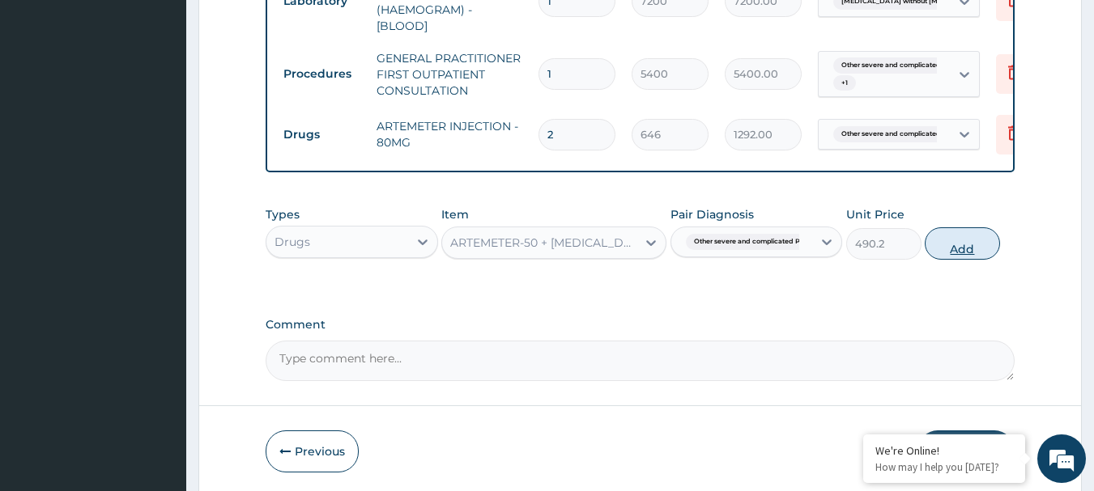
click at [966, 241] on button "Add" at bounding box center [962, 243] width 75 height 32
type input "0"
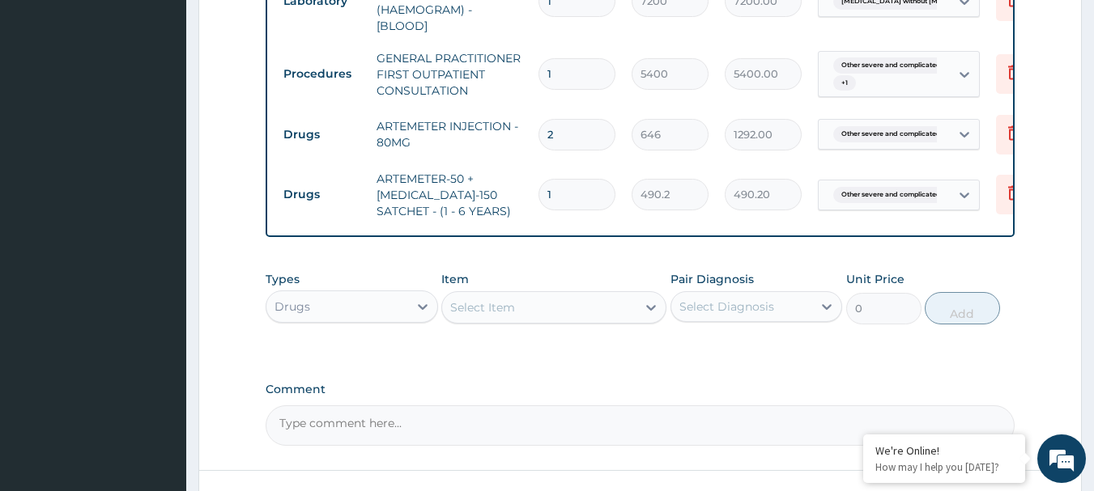
type input "0.00"
type input "6"
type input "2941.20"
type input "6"
click at [640, 305] on div at bounding box center [650, 307] width 29 height 29
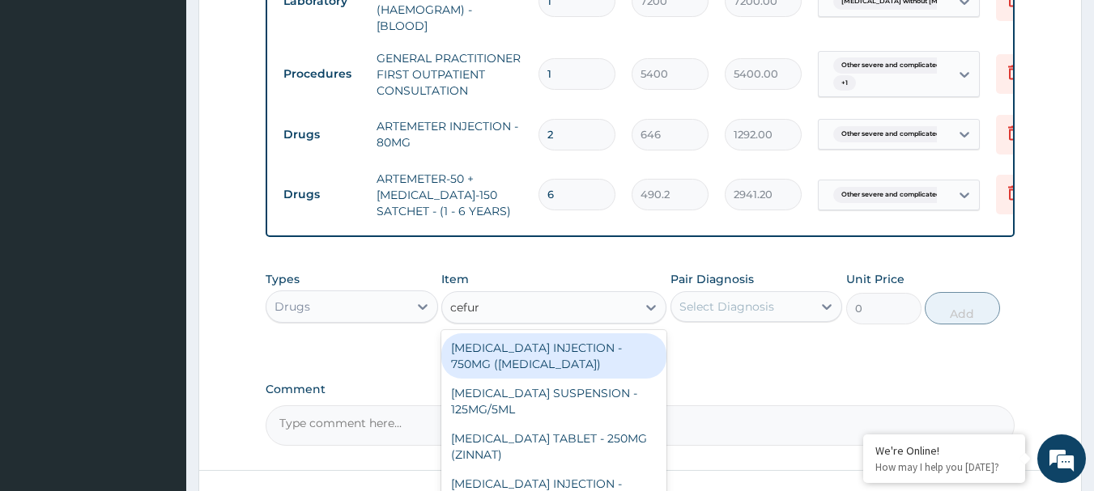
type input "cefuro"
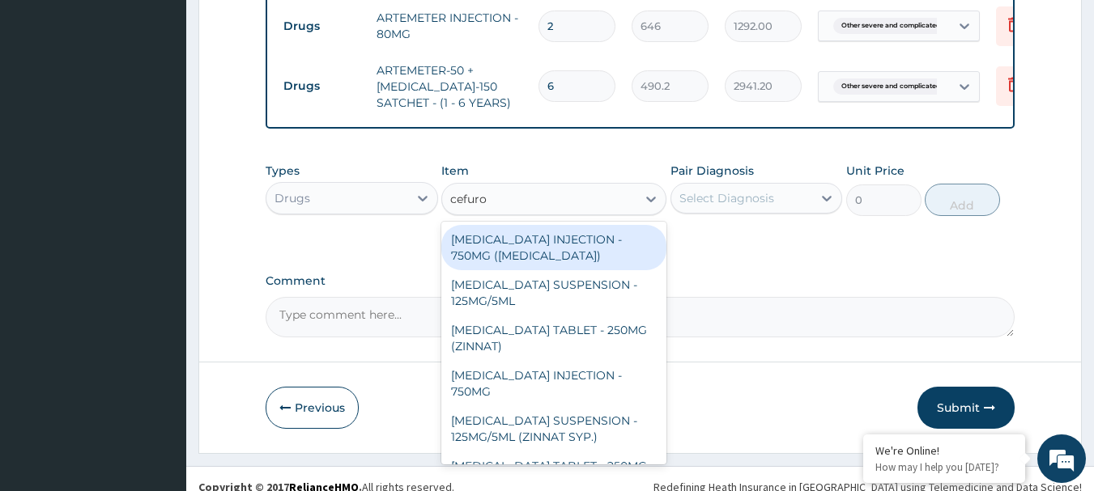
scroll to position [877, 0]
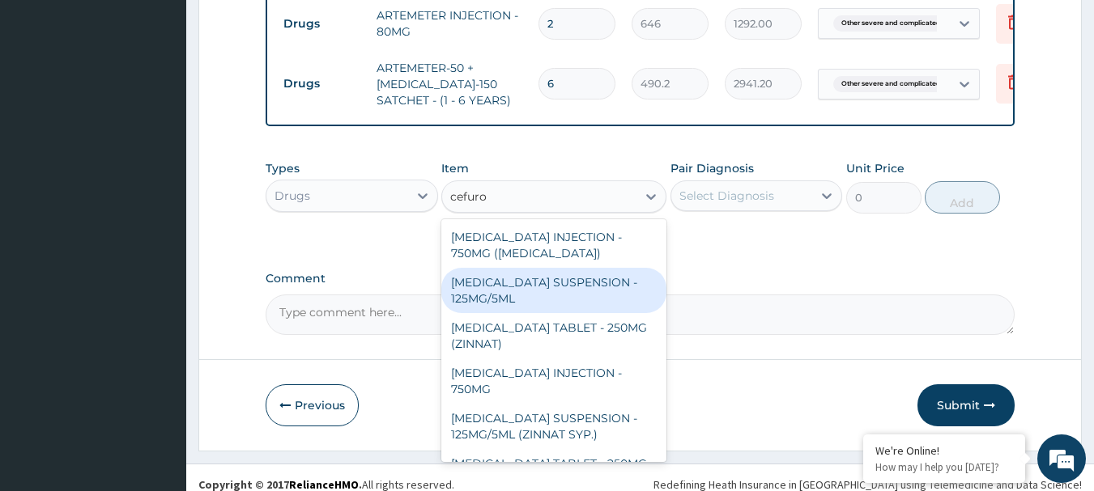
click at [546, 277] on div "[MEDICAL_DATA] SUSPENSION - 125MG/5ML" at bounding box center [553, 290] width 225 height 45
type input "5320"
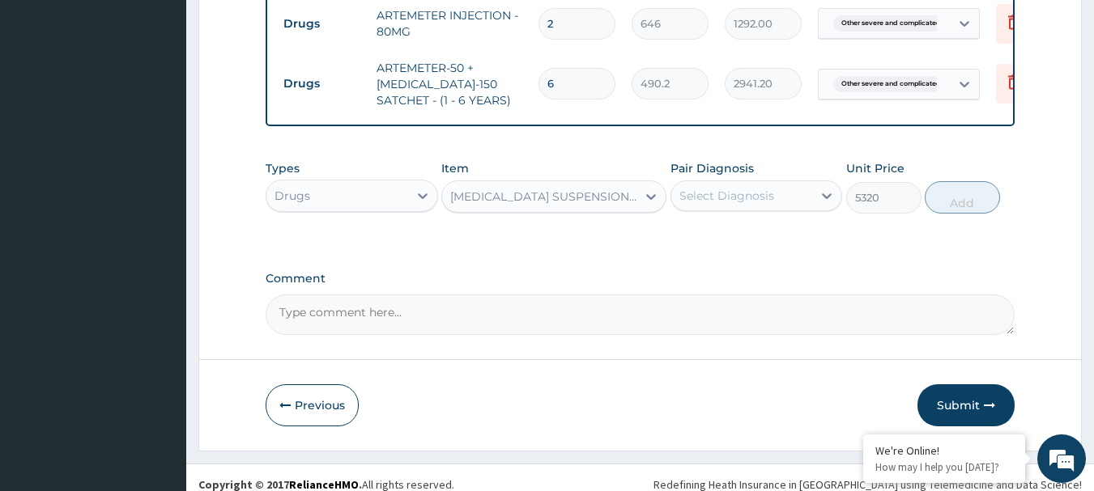
click at [717, 188] on div "Select Diagnosis" at bounding box center [726, 196] width 95 height 16
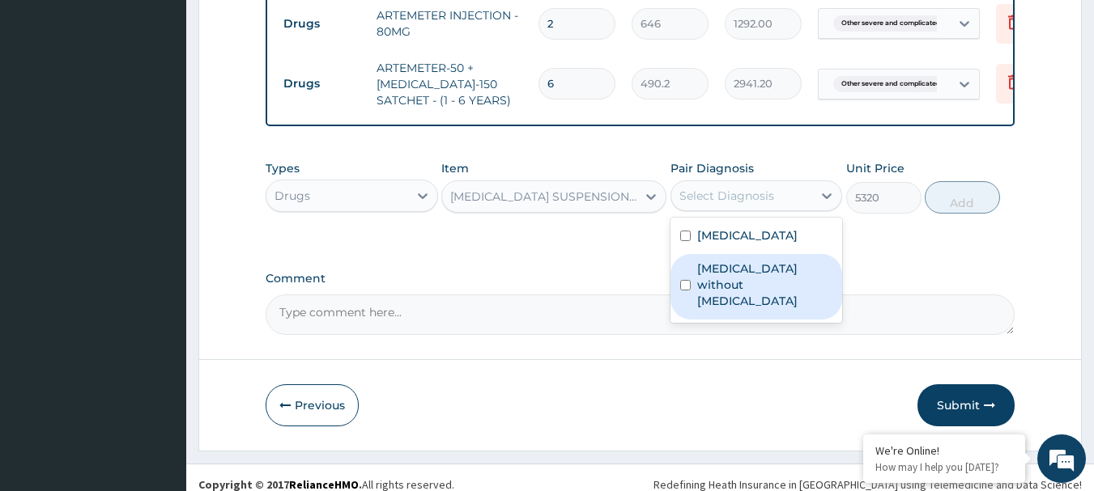
click at [685, 291] on input "checkbox" at bounding box center [685, 285] width 11 height 11
checkbox input "true"
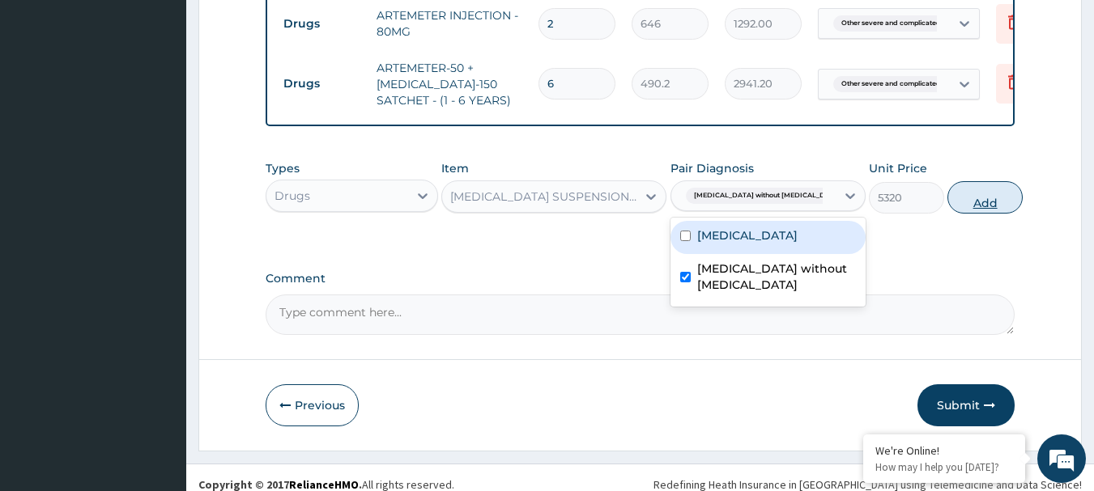
click at [973, 195] on button "Add" at bounding box center [984, 197] width 75 height 32
type input "0"
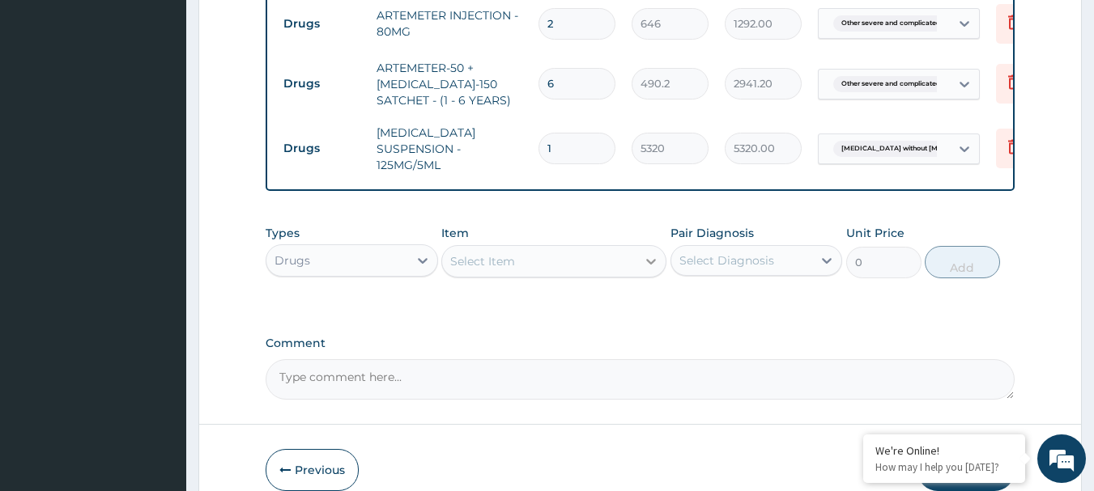
click at [651, 253] on icon at bounding box center [651, 261] width 16 height 16
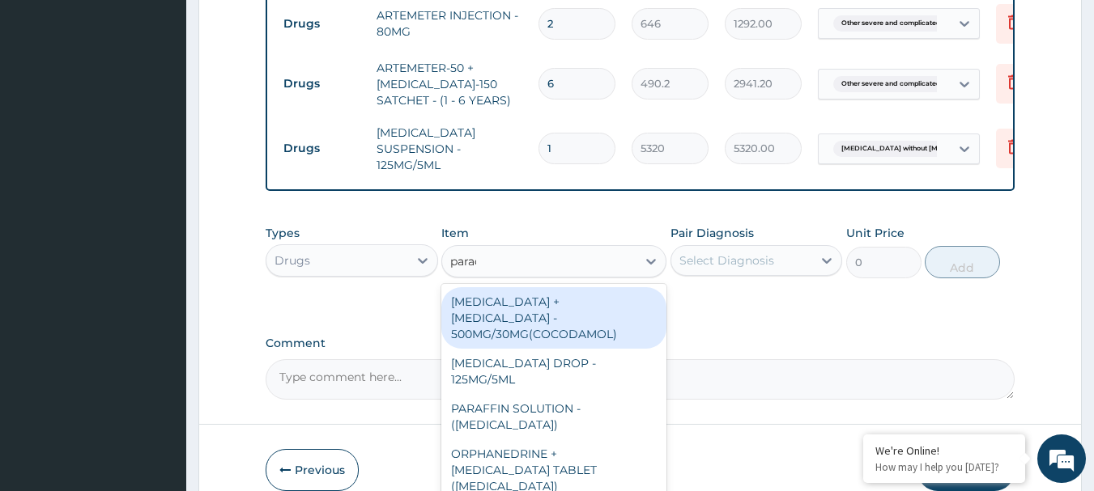
type input "parace"
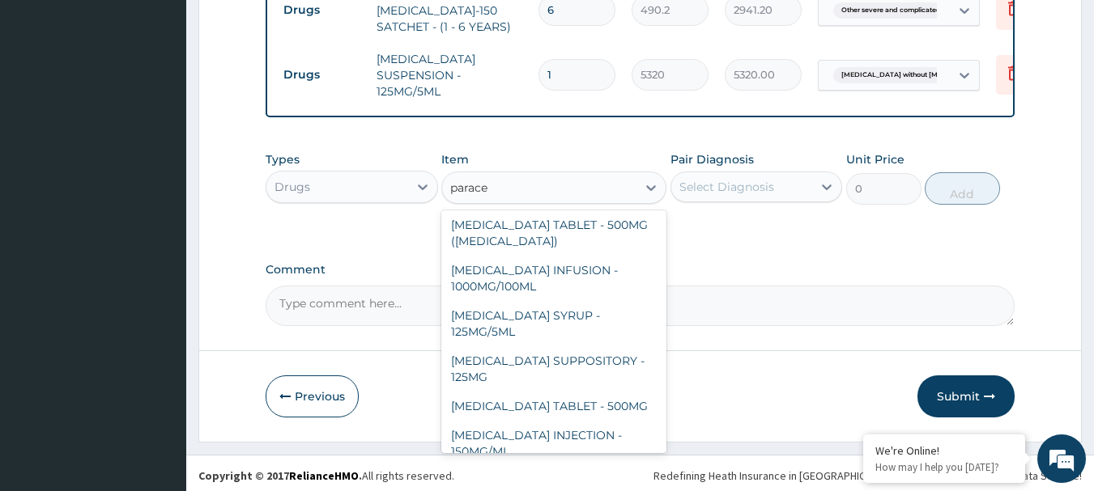
scroll to position [951, 0]
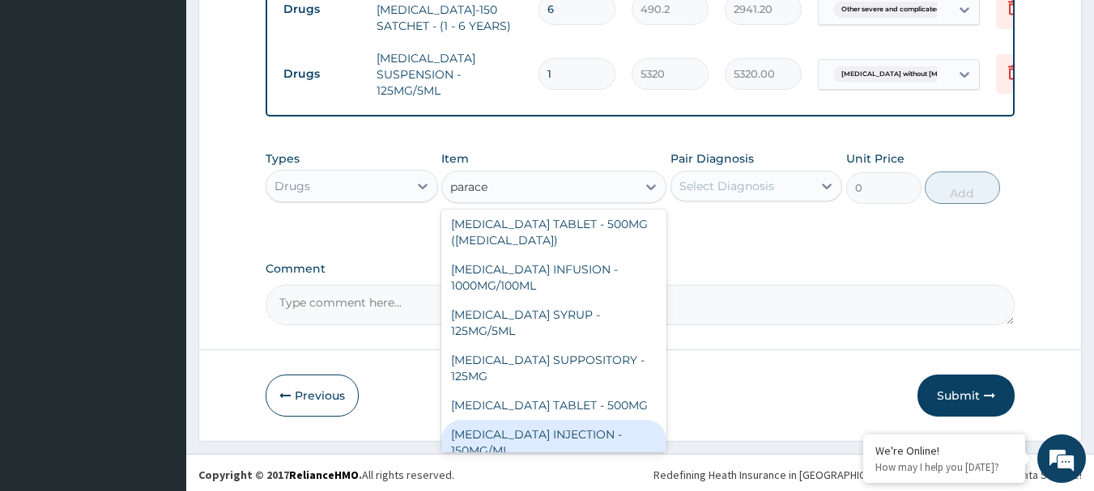
click at [495, 427] on div "[MEDICAL_DATA] INJECTION - 150MG/ML" at bounding box center [553, 442] width 225 height 45
type input "760"
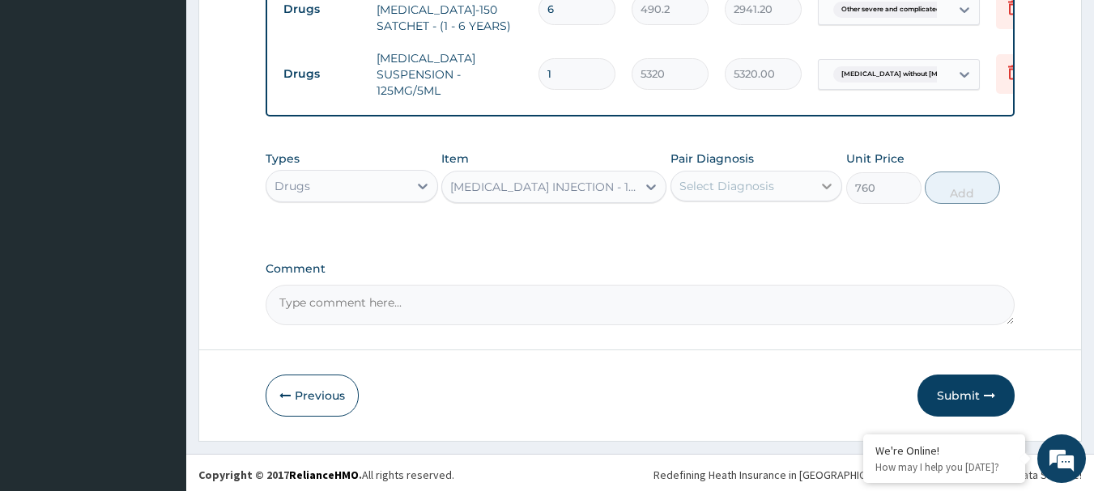
click at [813, 172] on div at bounding box center [826, 186] width 29 height 29
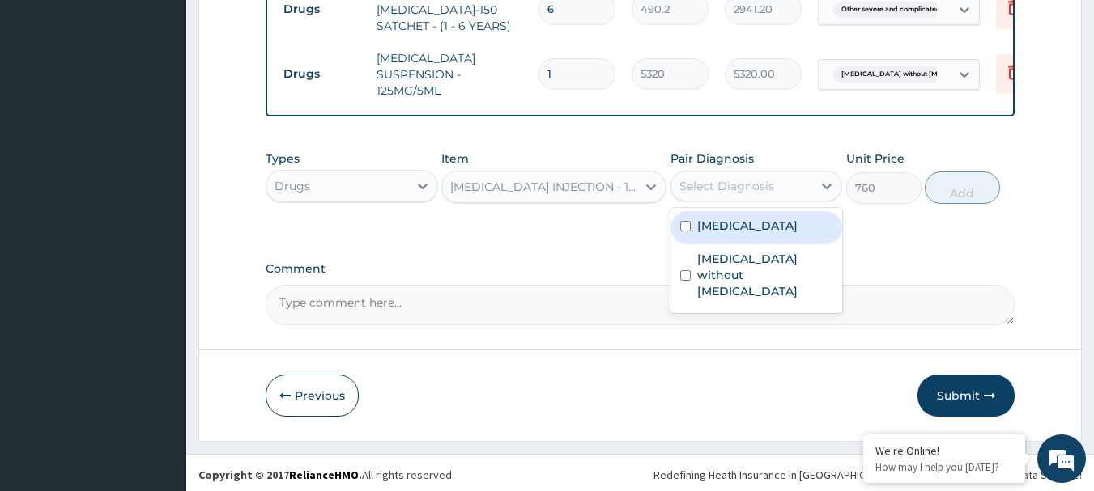
click at [683, 232] on input "checkbox" at bounding box center [685, 226] width 11 height 11
checkbox input "true"
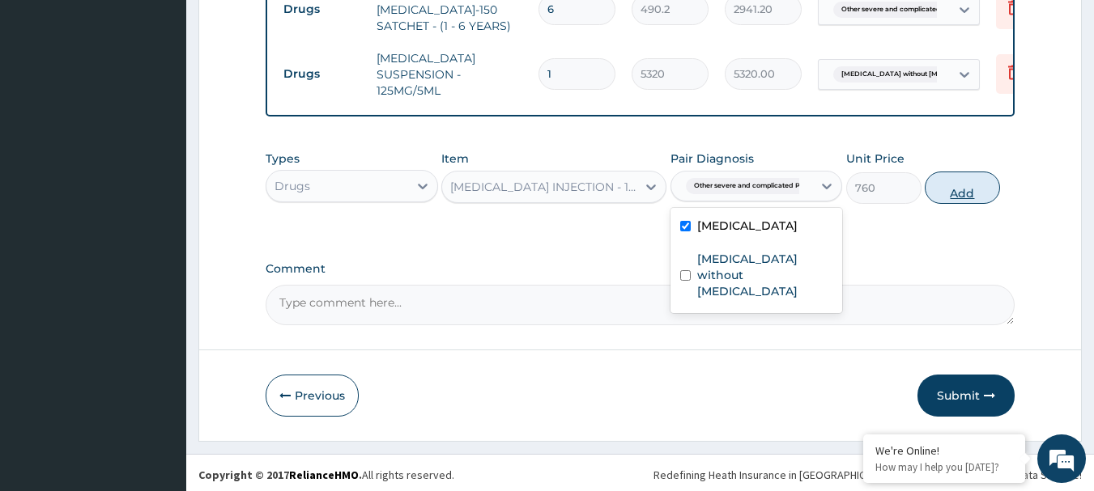
click at [959, 191] on button "Add" at bounding box center [962, 188] width 75 height 32
type input "0"
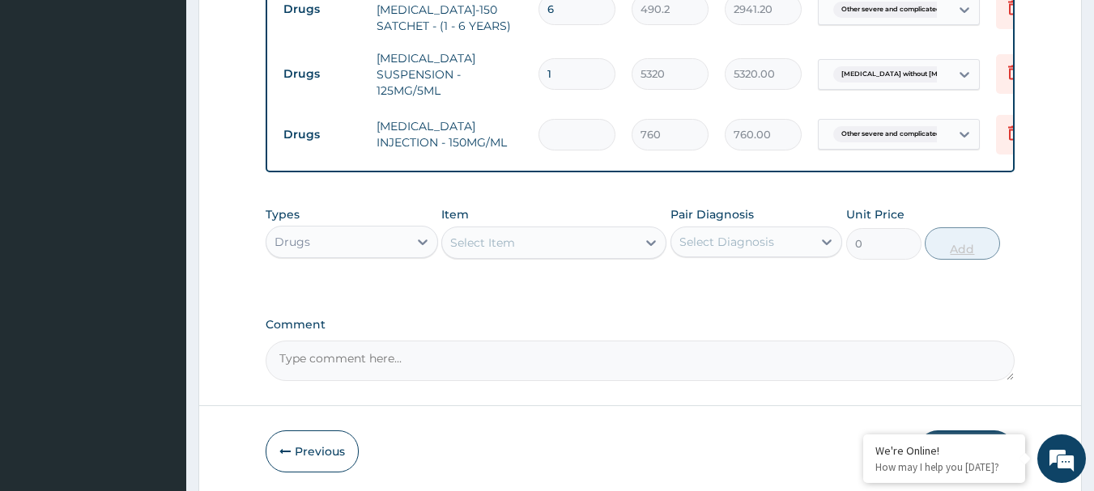
type input "0.00"
type input "2"
type input "1520.00"
type input "2"
click at [650, 236] on icon at bounding box center [651, 243] width 16 height 16
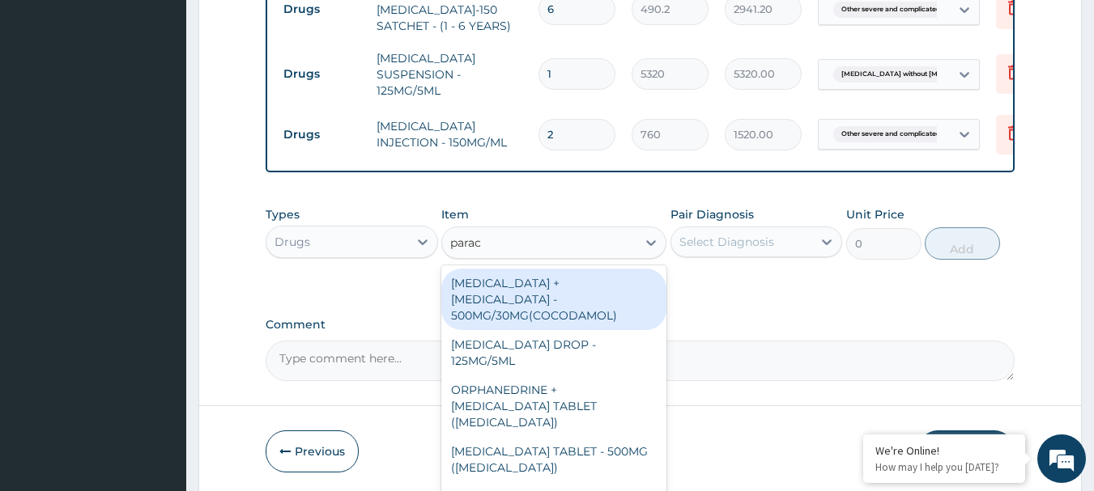
type input "parace"
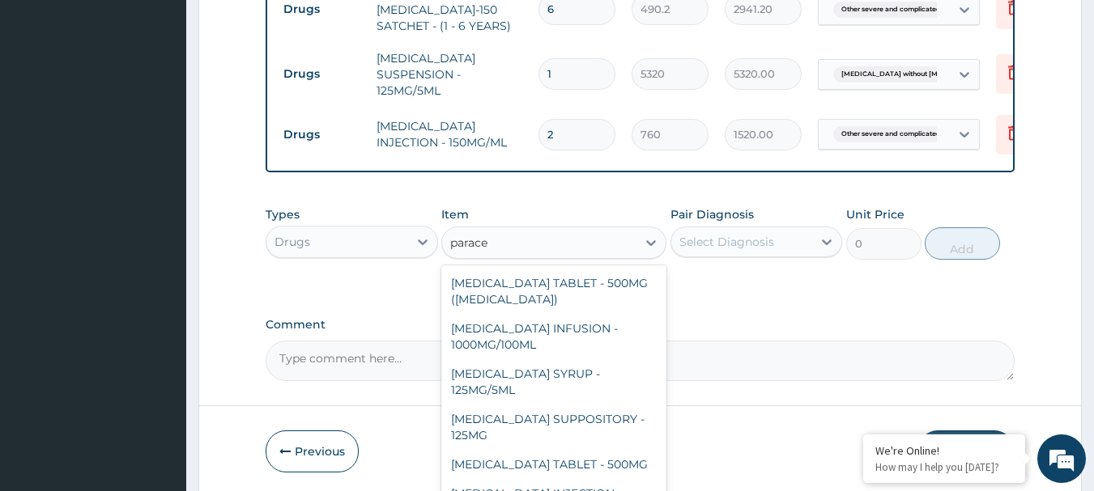
scroll to position [172, 0]
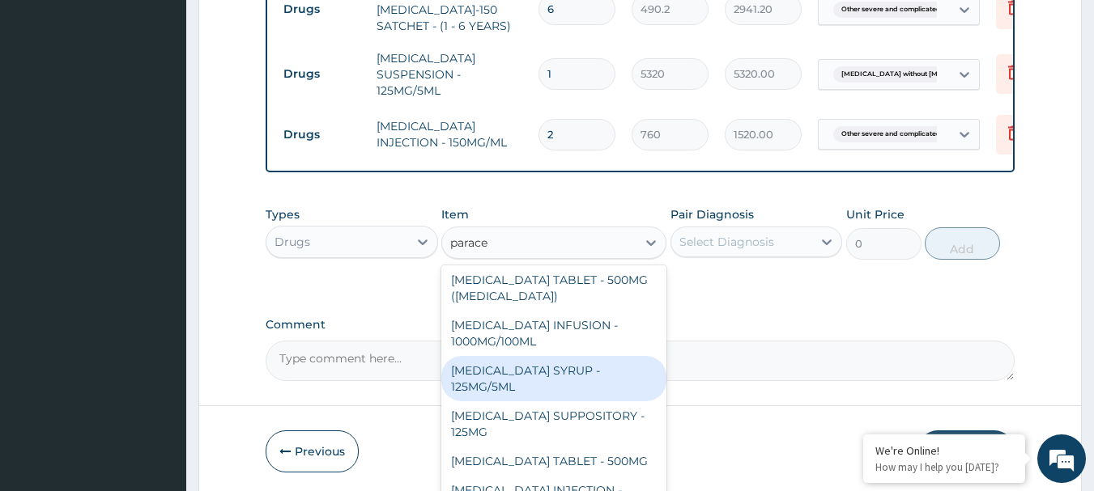
click at [525, 356] on div "[MEDICAL_DATA] SYRUP - 125MG/5ML" at bounding box center [553, 378] width 225 height 45
type input "1140"
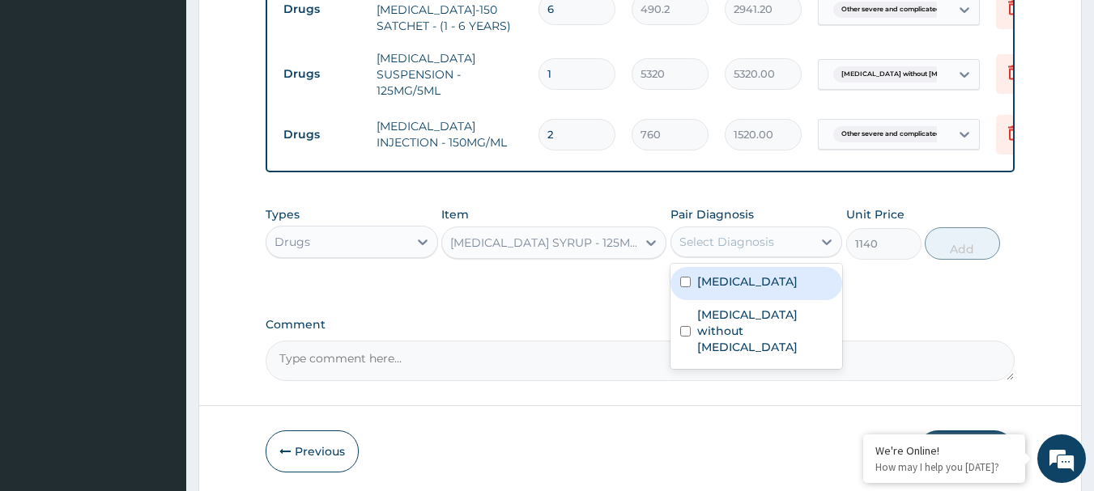
click at [773, 234] on div "Select Diagnosis" at bounding box center [726, 242] width 95 height 16
click at [684, 287] on input "checkbox" at bounding box center [685, 282] width 11 height 11
checkbox input "true"
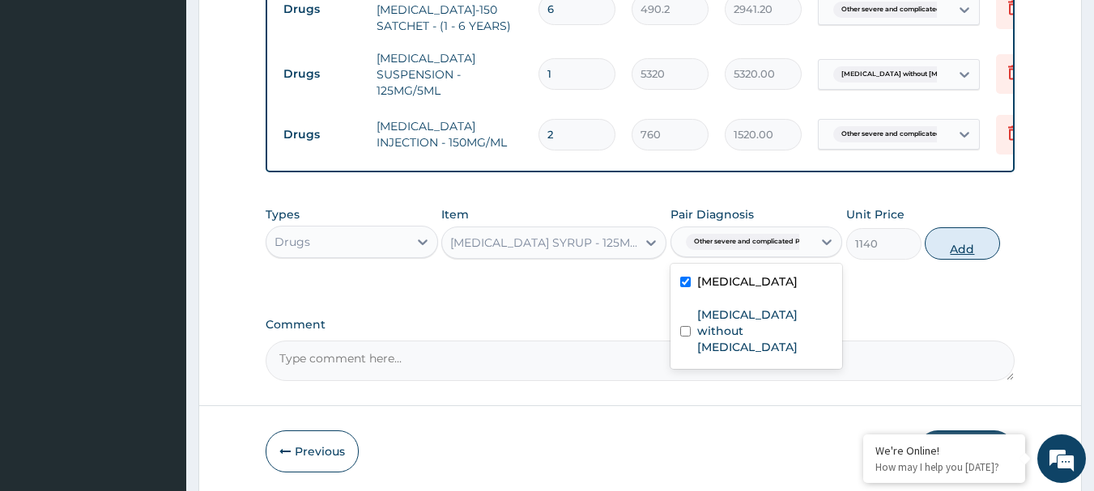
click at [959, 243] on button "Add" at bounding box center [962, 243] width 75 height 32
type input "0"
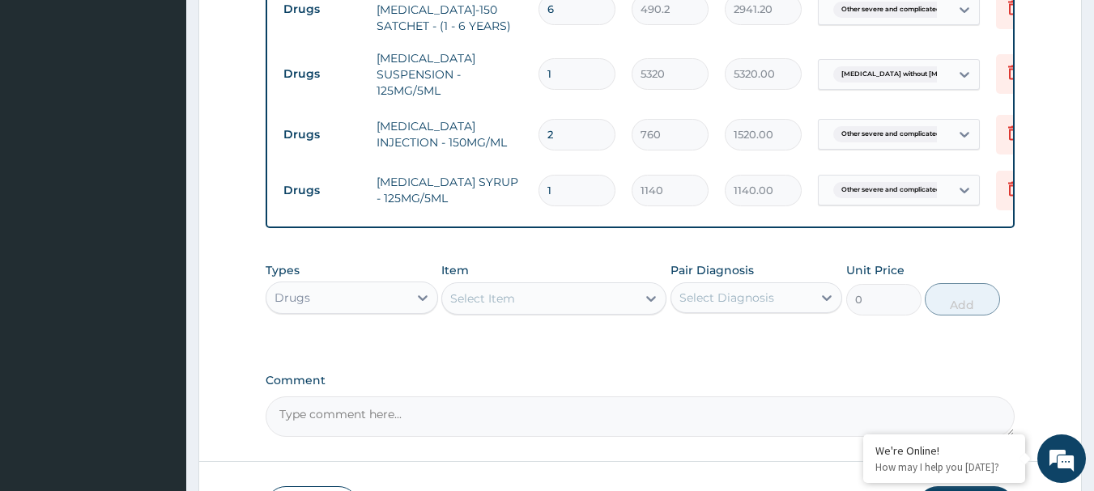
scroll to position [1063, 0]
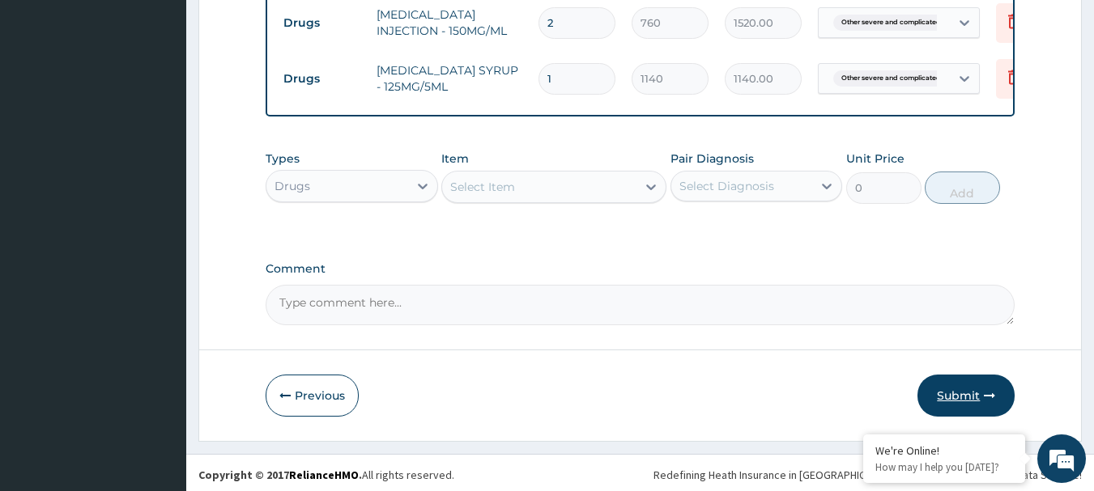
click at [957, 391] on button "Submit" at bounding box center [965, 396] width 97 height 42
